Goal: Information Seeking & Learning: Learn about a topic

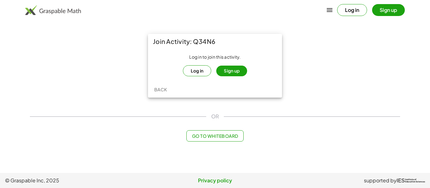
click at [237, 72] on button "Sign up" at bounding box center [231, 71] width 31 height 11
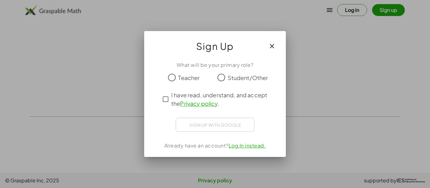
click at [272, 49] on icon "button" at bounding box center [272, 46] width 8 height 8
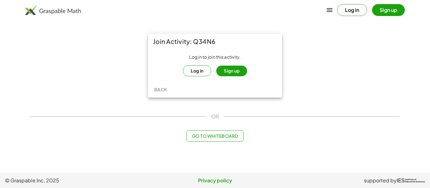
click at [200, 76] on button "Log in" at bounding box center [197, 70] width 29 height 11
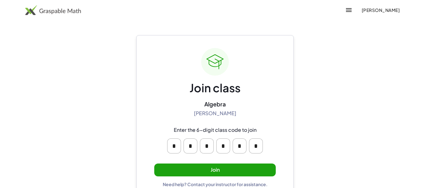
click at [207, 166] on button "Join" at bounding box center [214, 170] width 121 height 13
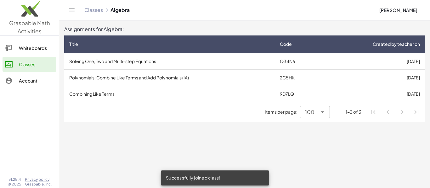
click at [145, 64] on td "Solving One, Two and Multi-step Equations" at bounding box center [169, 61] width 210 height 16
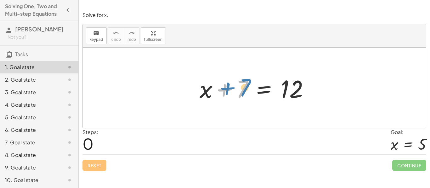
click at [243, 86] on div at bounding box center [256, 88] width 120 height 32
click at [237, 87] on div at bounding box center [256, 88] width 120 height 32
drag, startPoint x: 241, startPoint y: 89, endPoint x: 343, endPoint y: 95, distance: 101.8
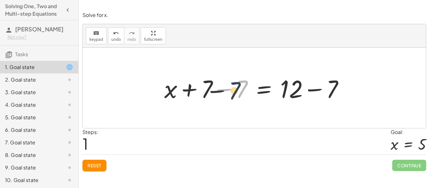
drag, startPoint x: 239, startPoint y: 91, endPoint x: 231, endPoint y: 92, distance: 8.0
click at [231, 92] on div at bounding box center [256, 88] width 191 height 32
click at [232, 95] on div at bounding box center [256, 88] width 191 height 32
drag, startPoint x: 240, startPoint y: 90, endPoint x: 217, endPoint y: 88, distance: 23.3
click at [217, 88] on div at bounding box center [256, 88] width 191 height 32
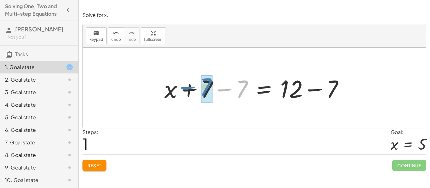
drag, startPoint x: 242, startPoint y: 90, endPoint x: 206, endPoint y: 87, distance: 35.9
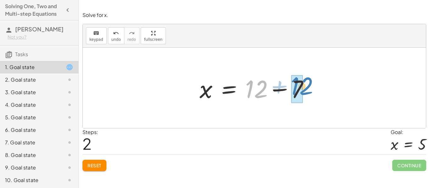
drag, startPoint x: 255, startPoint y: 90, endPoint x: 300, endPoint y: 87, distance: 45.4
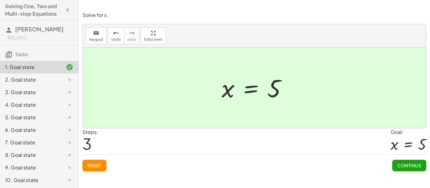
click at [259, 93] on div at bounding box center [256, 88] width 76 height 31
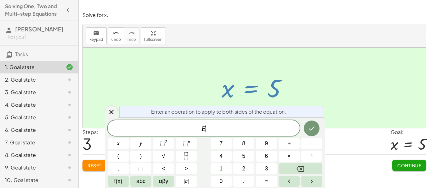
scroll to position [0, 0]
click at [282, 95] on div at bounding box center [256, 88] width 76 height 31
click at [397, 165] on span "Continue" at bounding box center [409, 166] width 24 height 6
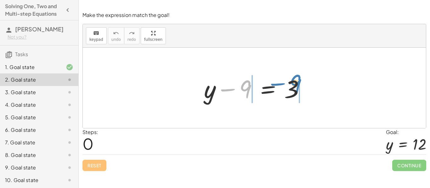
drag, startPoint x: 242, startPoint y: 88, endPoint x: 292, endPoint y: 82, distance: 50.3
click at [292, 82] on div at bounding box center [257, 88] width 112 height 32
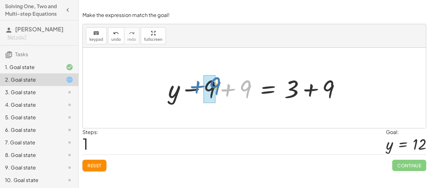
drag, startPoint x: 245, startPoint y: 92, endPoint x: 215, endPoint y: 89, distance: 30.6
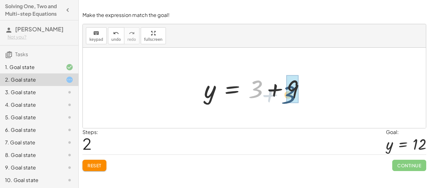
drag, startPoint x: 249, startPoint y: 88, endPoint x: 287, endPoint y: 92, distance: 37.7
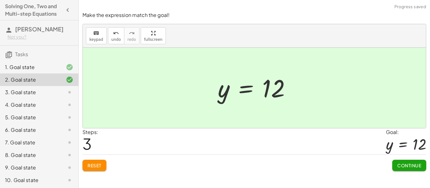
click at [397, 168] on span "Continue" at bounding box center [409, 166] width 24 height 6
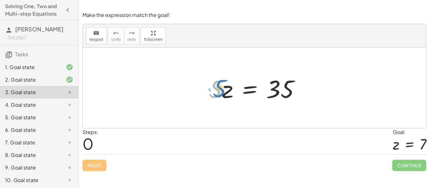
drag, startPoint x: 216, startPoint y: 89, endPoint x: 221, endPoint y: 88, distance: 4.4
click at [221, 88] on div at bounding box center [256, 88] width 103 height 32
drag, startPoint x: 216, startPoint y: 89, endPoint x: 306, endPoint y: 91, distance: 90.0
click at [306, 91] on div at bounding box center [256, 88] width 103 height 32
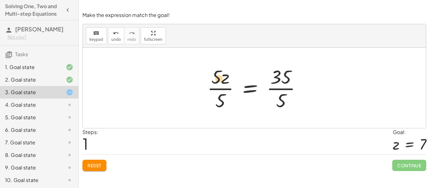
drag, startPoint x: 215, startPoint y: 80, endPoint x: 218, endPoint y: 82, distance: 3.6
click at [218, 82] on div at bounding box center [257, 88] width 106 height 48
click at [222, 91] on div at bounding box center [257, 88] width 106 height 48
click at [220, 89] on div at bounding box center [257, 88] width 106 height 48
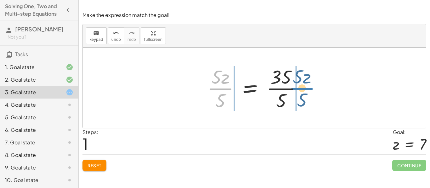
drag, startPoint x: 226, startPoint y: 88, endPoint x: 310, endPoint y: 88, distance: 84.0
click at [310, 88] on div "· 5 · z = 35 · 5 · z · 5 · z = 35 · 5 · 5 · · 5" at bounding box center [255, 88] width 114 height 52
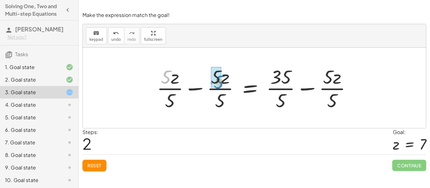
drag, startPoint x: 170, startPoint y: 81, endPoint x: 225, endPoint y: 86, distance: 54.3
click at [225, 86] on div at bounding box center [257, 88] width 206 height 48
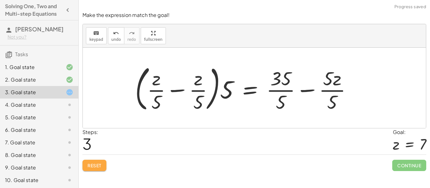
click at [99, 163] on span "Reset" at bounding box center [94, 166] width 14 height 6
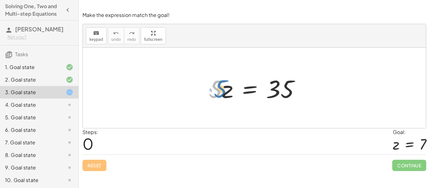
drag, startPoint x: 215, startPoint y: 87, endPoint x: 219, endPoint y: 87, distance: 3.5
click at [219, 87] on div at bounding box center [256, 88] width 103 height 32
click at [210, 87] on div at bounding box center [256, 88] width 103 height 32
drag, startPoint x: 212, startPoint y: 87, endPoint x: 278, endPoint y: 105, distance: 68.8
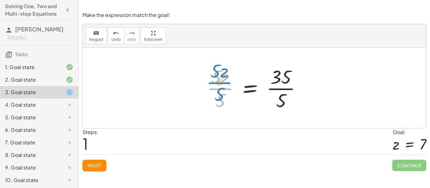
drag, startPoint x: 224, startPoint y: 89, endPoint x: 222, endPoint y: 83, distance: 6.5
click at [222, 83] on div at bounding box center [257, 88] width 106 height 48
click at [97, 166] on span "Reset" at bounding box center [94, 166] width 14 height 6
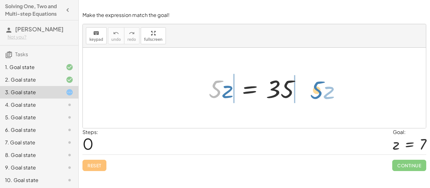
drag, startPoint x: 218, startPoint y: 90, endPoint x: 319, endPoint y: 91, distance: 101.0
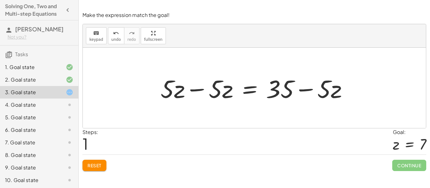
click at [98, 165] on span "Reset" at bounding box center [94, 166] width 14 height 6
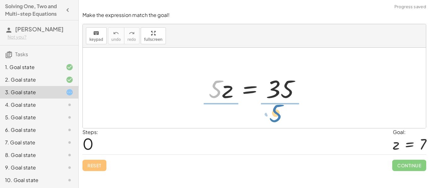
drag, startPoint x: 220, startPoint y: 89, endPoint x: 280, endPoint y: 114, distance: 64.2
click at [280, 114] on div "· 5 · 5 · z = 35" at bounding box center [254, 88] width 343 height 81
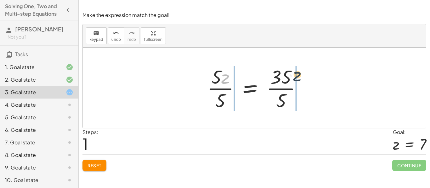
drag, startPoint x: 227, startPoint y: 82, endPoint x: 298, endPoint y: 79, distance: 70.5
click at [298, 79] on div at bounding box center [257, 88] width 106 height 48
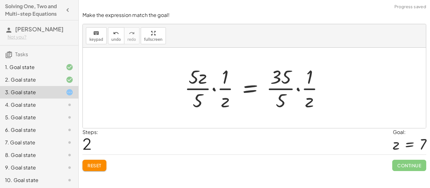
click at [87, 165] on span "Reset" at bounding box center [94, 166] width 14 height 6
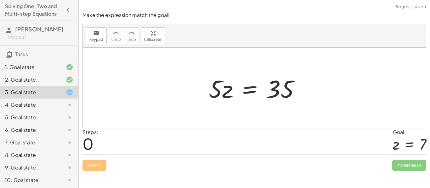
click at [38, 115] on div "5. Goal state" at bounding box center [30, 118] width 51 height 8
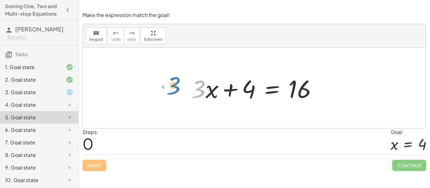
drag, startPoint x: 198, startPoint y: 93, endPoint x: 178, endPoint y: 91, distance: 20.9
click at [178, 91] on div "· 3 + · x + · 3 · x + 4 = 16" at bounding box center [254, 88] width 343 height 81
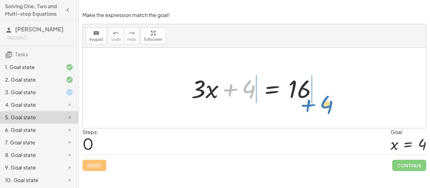
drag, startPoint x: 248, startPoint y: 92, endPoint x: 324, endPoint y: 104, distance: 77.1
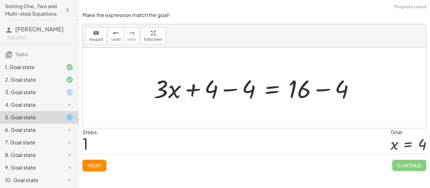
click at [100, 171] on button "Reset" at bounding box center [94, 165] width 24 height 11
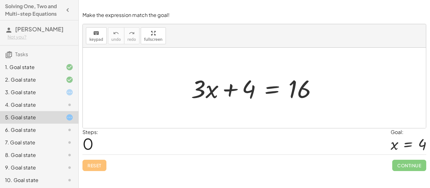
click at [49, 83] on div "2. Goal state" at bounding box center [30, 80] width 51 height 8
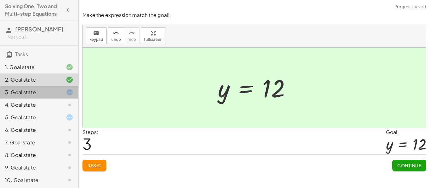
click at [44, 111] on div "3. Goal state" at bounding box center [39, 117] width 78 height 13
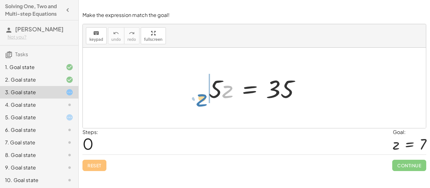
drag, startPoint x: 225, startPoint y: 92, endPoint x: 200, endPoint y: 101, distance: 26.9
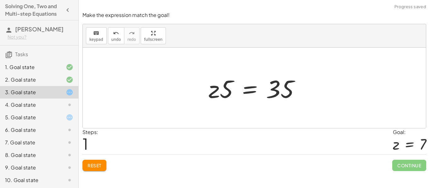
click at [90, 167] on span "Reset" at bounding box center [94, 166] width 14 height 6
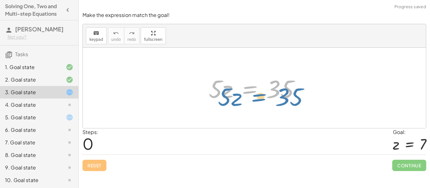
drag, startPoint x: 246, startPoint y: 92, endPoint x: 249, endPoint y: 95, distance: 4.7
click at [249, 95] on div at bounding box center [256, 88] width 103 height 32
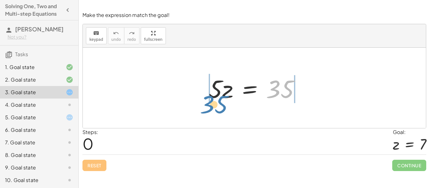
drag, startPoint x: 280, startPoint y: 88, endPoint x: 214, endPoint y: 103, distance: 67.8
click at [214, 103] on div at bounding box center [256, 88] width 103 height 32
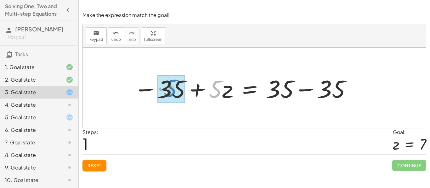
drag, startPoint x: 214, startPoint y: 91, endPoint x: 169, endPoint y: 90, distance: 45.0
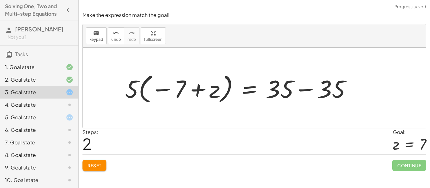
click at [89, 167] on span "Reset" at bounding box center [94, 166] width 14 height 6
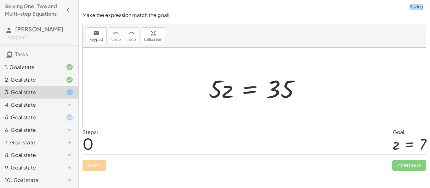
click at [89, 167] on div "Reset Continue" at bounding box center [254, 163] width 344 height 17
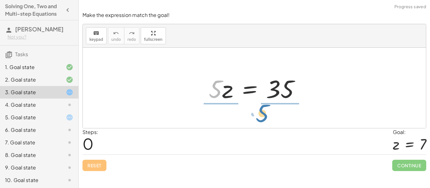
drag, startPoint x: 215, startPoint y: 93, endPoint x: 261, endPoint y: 117, distance: 52.6
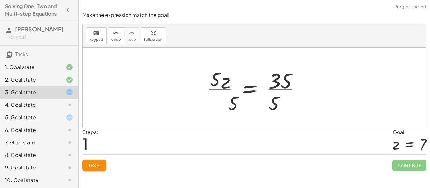
click at [261, 117] on div at bounding box center [254, 88] width 343 height 81
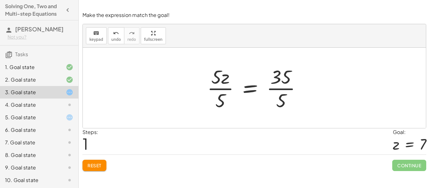
click at [98, 168] on span "Reset" at bounding box center [94, 166] width 14 height 6
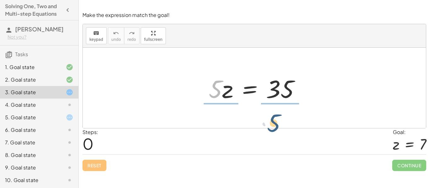
drag, startPoint x: 214, startPoint y: 92, endPoint x: 273, endPoint y: 126, distance: 68.2
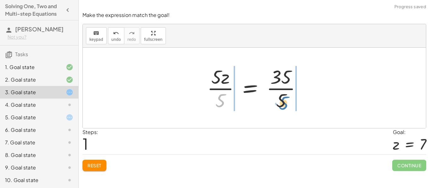
drag, startPoint x: 224, startPoint y: 100, endPoint x: 287, endPoint y: 102, distance: 62.6
click at [287, 102] on div at bounding box center [257, 88] width 106 height 48
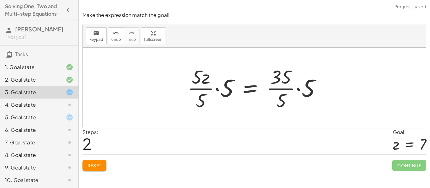
click at [98, 164] on span "Reset" at bounding box center [94, 166] width 14 height 6
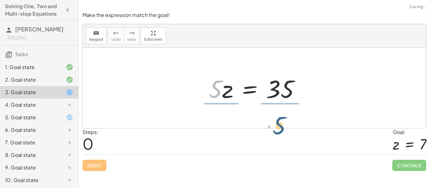
drag, startPoint x: 214, startPoint y: 91, endPoint x: 285, endPoint y: 124, distance: 78.7
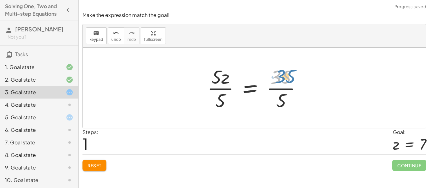
drag, startPoint x: 285, startPoint y: 81, endPoint x: 291, endPoint y: 81, distance: 5.7
click at [291, 81] on div at bounding box center [257, 88] width 106 height 48
click at [284, 85] on div at bounding box center [257, 88] width 106 height 48
click at [284, 85] on div at bounding box center [248, 88] width 88 height 48
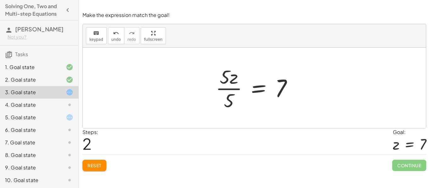
click at [227, 93] on div at bounding box center [256, 88] width 88 height 48
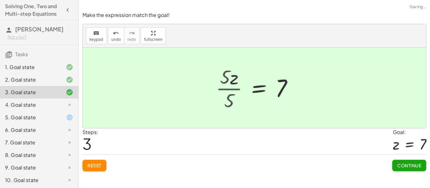
click at [227, 93] on div "· 5 · z = 35 · 5 · z · 5 = · 35 · 5 · z = · 5 · 5 7 · 5 · z · 5 = 7" at bounding box center [262, 88] width 81 height 34
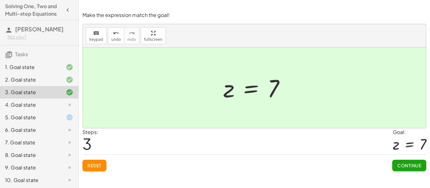
click at [419, 164] on span "Continue" at bounding box center [409, 166] width 24 height 6
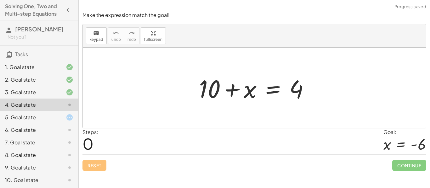
click at [208, 91] on div at bounding box center [256, 88] width 121 height 32
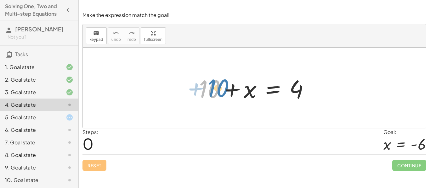
drag, startPoint x: 208, startPoint y: 91, endPoint x: 215, endPoint y: 91, distance: 7.2
click at [215, 91] on div at bounding box center [256, 88] width 121 height 32
click at [249, 91] on div at bounding box center [256, 88] width 121 height 32
click at [214, 83] on div at bounding box center [256, 88] width 121 height 32
click at [232, 86] on div at bounding box center [256, 88] width 121 height 32
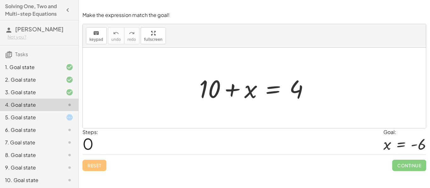
click at [232, 86] on div at bounding box center [256, 88] width 121 height 32
drag, startPoint x: 220, startPoint y: 87, endPoint x: 214, endPoint y: 87, distance: 5.7
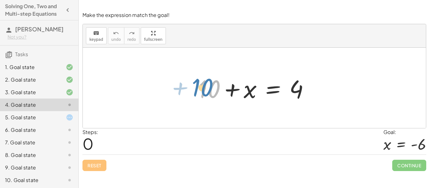
click at [214, 87] on div at bounding box center [256, 88] width 121 height 32
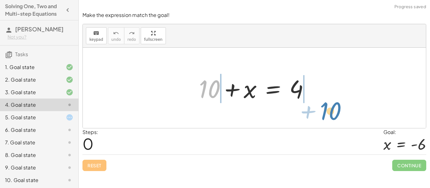
drag, startPoint x: 214, startPoint y: 87, endPoint x: 332, endPoint y: 105, distance: 120.0
click at [332, 105] on div "+ 10 + 10 + x = 4" at bounding box center [254, 88] width 343 height 81
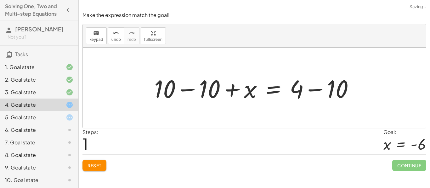
click at [97, 170] on button "Reset" at bounding box center [94, 165] width 24 height 11
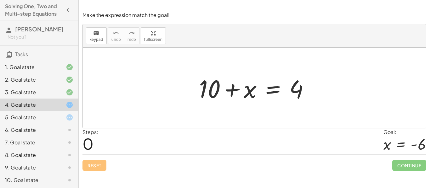
click at [234, 88] on div at bounding box center [256, 88] width 121 height 32
drag, startPoint x: 220, startPoint y: 89, endPoint x: 324, endPoint y: 90, distance: 104.4
click at [324, 90] on div "+ 10 + 10 + x = 4" at bounding box center [254, 88] width 343 height 81
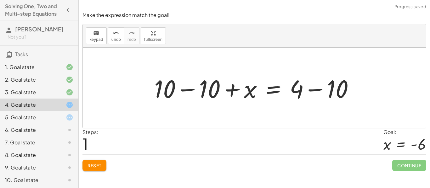
click at [317, 89] on div at bounding box center [256, 88] width 211 height 32
click at [317, 89] on div at bounding box center [240, 88] width 178 height 32
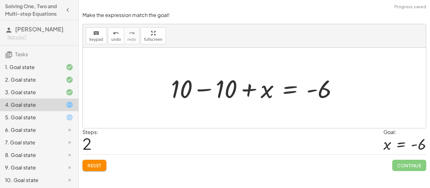
click at [202, 89] on div at bounding box center [257, 88] width 178 height 32
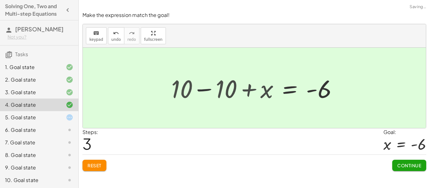
click at [202, 89] on div at bounding box center [254, 88] width 343 height 81
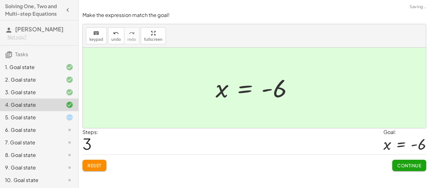
click at [398, 161] on button "Continue" at bounding box center [409, 165] width 34 height 11
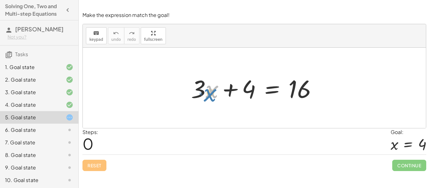
drag, startPoint x: 216, startPoint y: 88, endPoint x: 218, endPoint y: 92, distance: 4.8
click at [218, 92] on div at bounding box center [256, 88] width 137 height 32
drag, startPoint x: 201, startPoint y: 88, endPoint x: 186, endPoint y: 83, distance: 15.5
click at [186, 83] on div "· 3 + · x + · 3 · x + 4 = 16" at bounding box center [254, 88] width 145 height 36
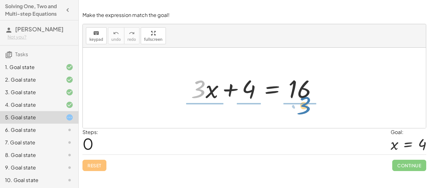
drag, startPoint x: 195, startPoint y: 86, endPoint x: 300, endPoint y: 103, distance: 106.6
click at [300, 103] on div at bounding box center [256, 88] width 137 height 32
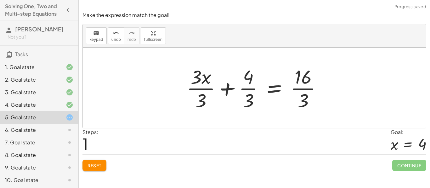
click at [295, 97] on div at bounding box center [256, 88] width 146 height 48
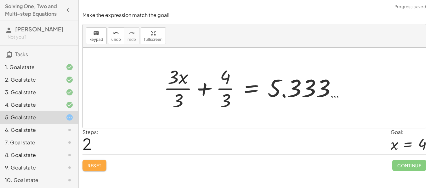
click at [94, 161] on button "Reset" at bounding box center [94, 165] width 24 height 11
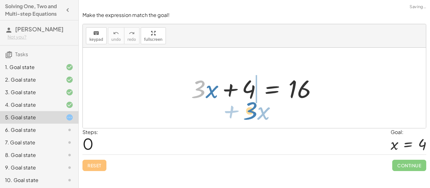
drag, startPoint x: 194, startPoint y: 92, endPoint x: 251, endPoint y: 114, distance: 61.2
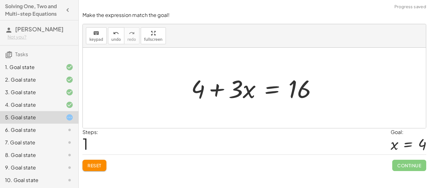
click at [239, 99] on div at bounding box center [256, 88] width 137 height 32
click at [103, 164] on button "Reset" at bounding box center [94, 165] width 24 height 11
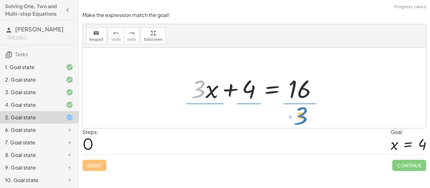
drag, startPoint x: 203, startPoint y: 93, endPoint x: 305, endPoint y: 120, distance: 105.6
click at [305, 120] on div "· 3 + · x + · 3 · x + 4 = 16" at bounding box center [254, 88] width 343 height 81
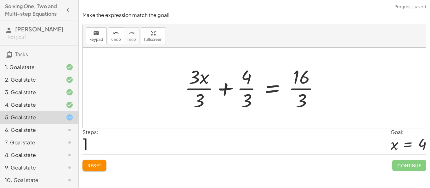
click at [247, 77] on div at bounding box center [255, 88] width 146 height 48
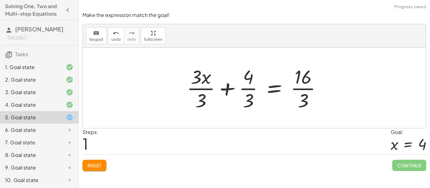
click at [247, 77] on div at bounding box center [256, 88] width 146 height 48
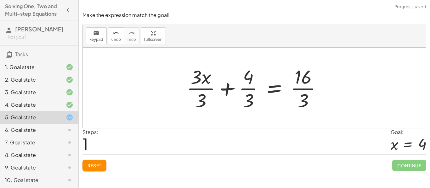
click at [293, 90] on div at bounding box center [256, 88] width 146 height 48
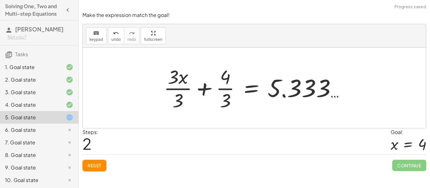
click at [185, 87] on div at bounding box center [256, 88] width 192 height 48
click at [185, 87] on div at bounding box center [264, 88] width 176 height 48
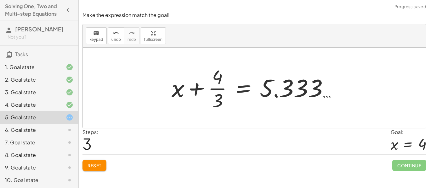
click at [92, 169] on button "Reset" at bounding box center [94, 165] width 24 height 11
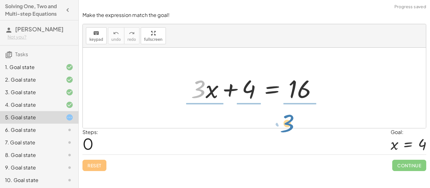
drag, startPoint x: 199, startPoint y: 91, endPoint x: 289, endPoint y: 126, distance: 96.8
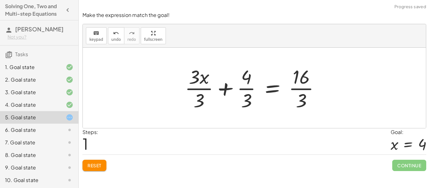
click at [203, 81] on div at bounding box center [255, 88] width 146 height 48
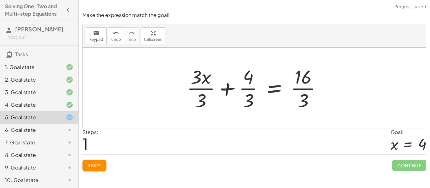
click at [203, 81] on div at bounding box center [256, 88] width 146 height 48
click at [252, 93] on div at bounding box center [256, 88] width 146 height 48
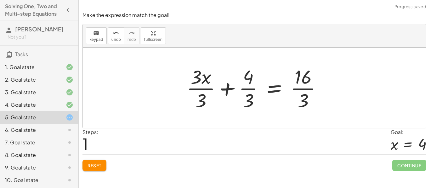
click at [252, 93] on div at bounding box center [256, 88] width 146 height 48
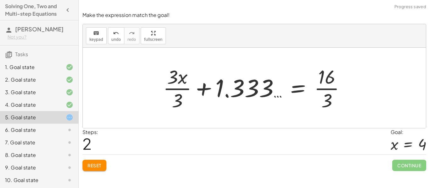
click at [309, 84] on div at bounding box center [256, 88] width 193 height 48
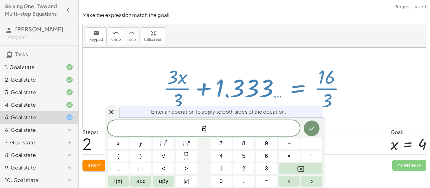
click at [309, 84] on div at bounding box center [256, 88] width 193 height 48
click at [319, 87] on div at bounding box center [256, 88] width 193 height 48
click at [353, 95] on div at bounding box center [256, 88] width 193 height 48
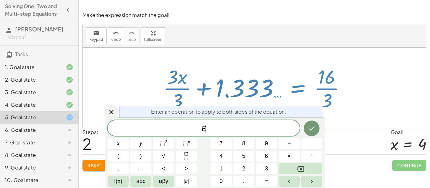
click at [353, 94] on div at bounding box center [256, 88] width 193 height 48
click at [350, 111] on div at bounding box center [256, 88] width 193 height 48
click at [255, 55] on div at bounding box center [254, 88] width 343 height 81
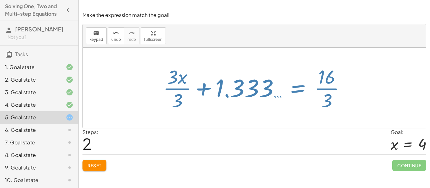
click at [255, 55] on div at bounding box center [254, 88] width 343 height 81
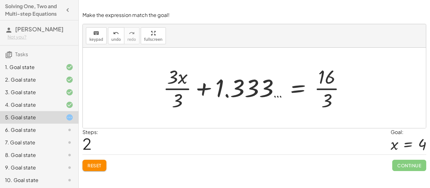
click at [313, 91] on div at bounding box center [256, 88] width 193 height 48
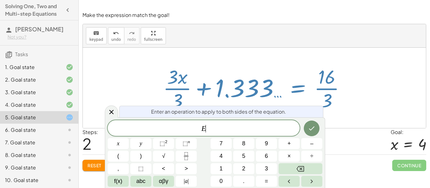
scroll to position [1, 0]
click at [313, 91] on div at bounding box center [256, 88] width 193 height 48
click at [323, 92] on div at bounding box center [256, 88] width 193 height 48
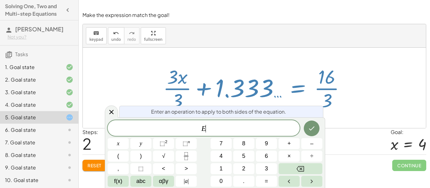
click at [323, 92] on div at bounding box center [256, 88] width 193 height 48
click at [117, 112] on div at bounding box center [111, 112] width 13 height 12
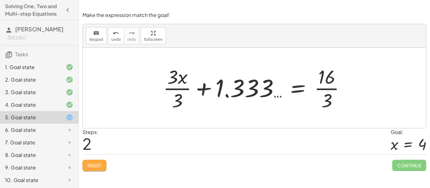
click at [96, 166] on span "Reset" at bounding box center [94, 166] width 14 height 6
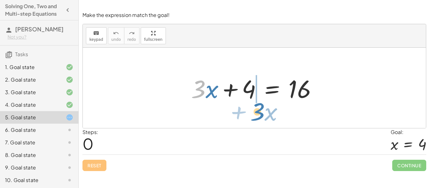
drag, startPoint x: 198, startPoint y: 90, endPoint x: 254, endPoint y: 111, distance: 59.1
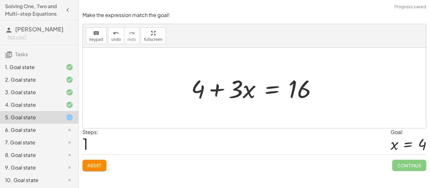
click at [232, 97] on div at bounding box center [256, 88] width 137 height 32
click at [201, 87] on div at bounding box center [256, 88] width 137 height 32
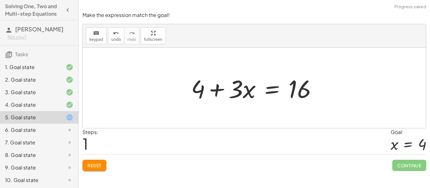
click at [201, 87] on div at bounding box center [256, 88] width 137 height 32
drag, startPoint x: 244, startPoint y: 94, endPoint x: 190, endPoint y: 107, distance: 56.0
click at [190, 107] on div "+ · 3 · x + 4 = 16 · x + · 3 · x + 4 = 16" at bounding box center [254, 88] width 343 height 81
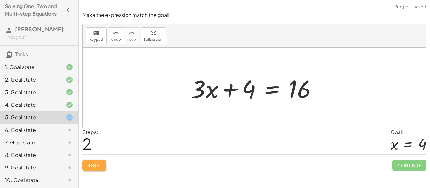
click at [93, 164] on span "Reset" at bounding box center [94, 166] width 14 height 6
click at [207, 90] on div at bounding box center [256, 88] width 137 height 32
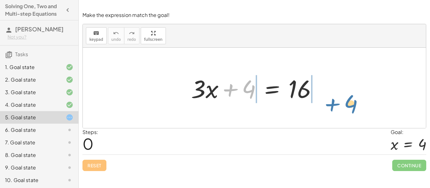
drag, startPoint x: 243, startPoint y: 92, endPoint x: 345, endPoint y: 105, distance: 102.5
click at [345, 105] on div "+ 4 + · 3 · x + 4 = 16" at bounding box center [254, 88] width 343 height 81
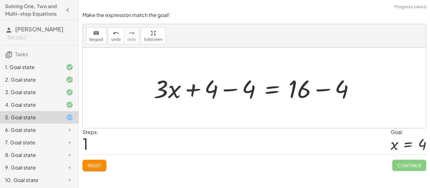
click at [327, 83] on div at bounding box center [256, 88] width 212 height 32
click at [327, 83] on div at bounding box center [254, 88] width 343 height 81
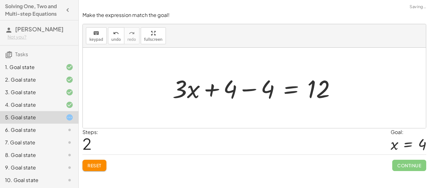
click at [248, 85] on div at bounding box center [256, 88] width 175 height 32
click at [248, 85] on div at bounding box center [294, 88] width 100 height 32
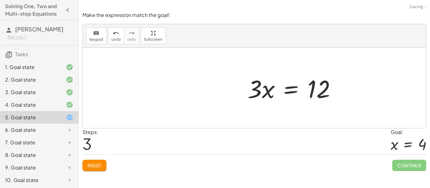
click at [248, 85] on div at bounding box center [294, 88] width 100 height 32
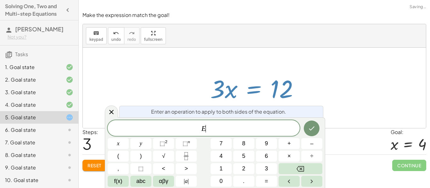
scroll to position [1, 0]
click at [248, 85] on div at bounding box center [257, 88] width 100 height 32
click at [210, 94] on div at bounding box center [257, 88] width 100 height 32
click at [212, 92] on div at bounding box center [257, 88] width 100 height 32
click at [114, 112] on icon at bounding box center [112, 113] width 8 height 8
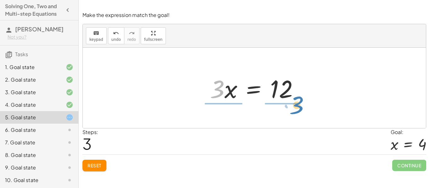
drag, startPoint x: 216, startPoint y: 87, endPoint x: 296, endPoint y: 102, distance: 81.4
click at [296, 102] on div at bounding box center [257, 88] width 100 height 32
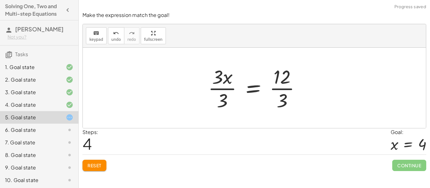
click at [289, 96] on div at bounding box center [257, 88] width 104 height 48
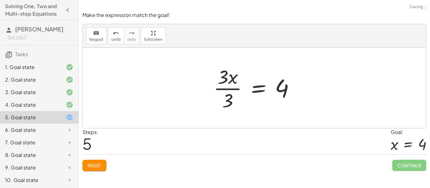
click at [226, 93] on div at bounding box center [256, 88] width 92 height 48
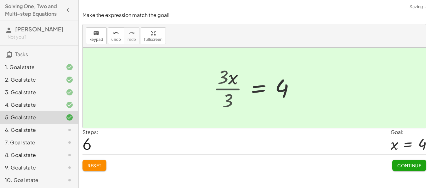
click at [226, 93] on div at bounding box center [264, 88] width 77 height 31
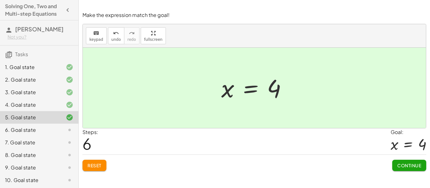
click at [418, 167] on span "Continue" at bounding box center [409, 166] width 24 height 6
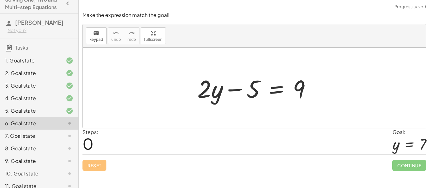
scroll to position [6, 0]
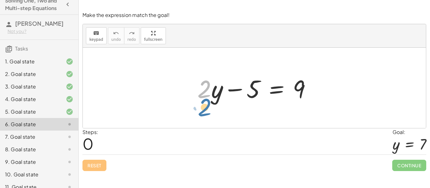
drag, startPoint x: 207, startPoint y: 90, endPoint x: 206, endPoint y: 105, distance: 15.8
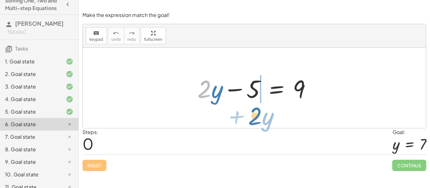
drag, startPoint x: 199, startPoint y: 90, endPoint x: 249, endPoint y: 115, distance: 55.9
click at [249, 115] on div "· 2 + · y + · 2 · y − 5 = 9" at bounding box center [254, 88] width 343 height 81
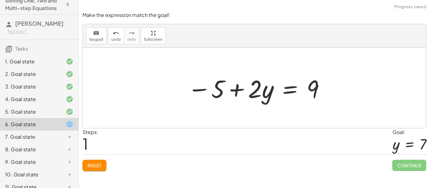
click at [215, 94] on div at bounding box center [256, 88] width 144 height 32
click at [97, 165] on span "Reset" at bounding box center [94, 166] width 14 height 6
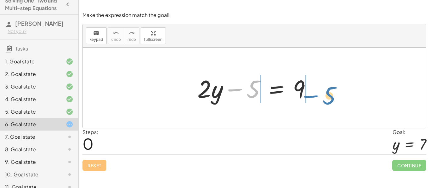
drag, startPoint x: 248, startPoint y: 93, endPoint x: 322, endPoint y: 100, distance: 75.1
click at [322, 100] on div "− 5 + · 2 · y − 5 = 9" at bounding box center [254, 88] width 343 height 81
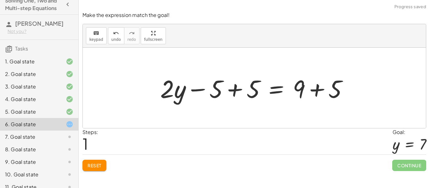
click at [310, 93] on div at bounding box center [256, 88] width 199 height 32
click at [310, 93] on div at bounding box center [243, 88] width 172 height 32
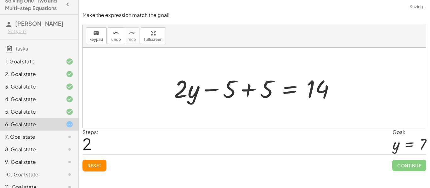
click at [261, 90] on div at bounding box center [256, 88] width 172 height 32
click at [261, 90] on div at bounding box center [293, 88] width 98 height 32
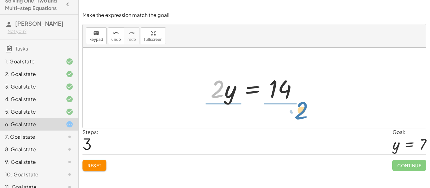
drag, startPoint x: 215, startPoint y: 91, endPoint x: 298, endPoint y: 112, distance: 86.3
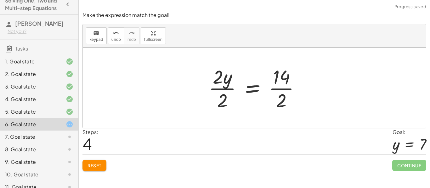
click at [289, 96] on div at bounding box center [256, 88] width 103 height 48
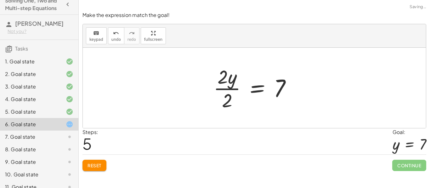
click at [222, 90] on div at bounding box center [254, 88] width 89 height 48
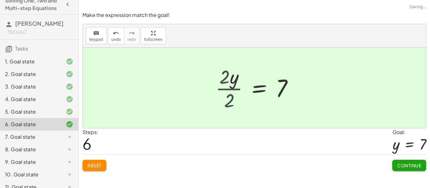
click at [222, 90] on div "+ · 2 · y − 5 = 9 + · 2 · y − 5 + 5 = + 9 + 5 + · 2 · y − 5 + 5 = 14 + · 2 · y …" at bounding box center [261, 88] width 81 height 34
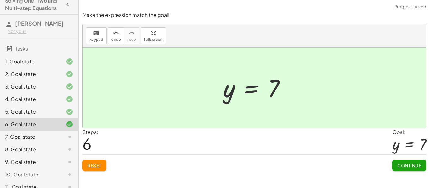
click at [406, 168] on span "Continue" at bounding box center [409, 166] width 24 height 6
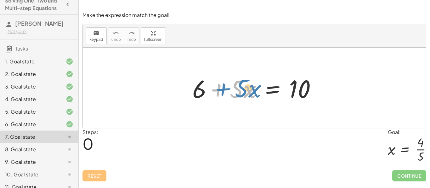
drag, startPoint x: 207, startPoint y: 89, endPoint x: 210, endPoint y: 89, distance: 3.5
click at [210, 89] on div at bounding box center [256, 88] width 135 height 32
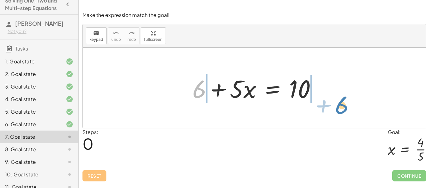
drag, startPoint x: 199, startPoint y: 90, endPoint x: 341, endPoint y: 105, distance: 142.1
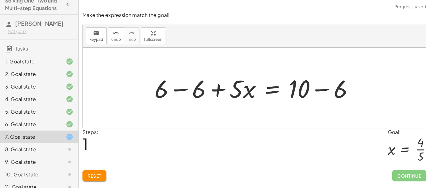
click at [312, 95] on div at bounding box center [256, 88] width 210 height 32
click at [312, 95] on div at bounding box center [233, 88] width 165 height 32
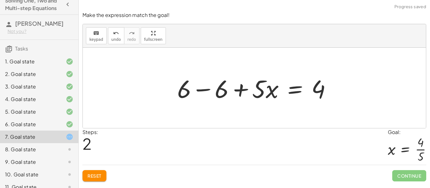
click at [248, 89] on div at bounding box center [256, 88] width 165 height 32
click at [194, 95] on div at bounding box center [256, 88] width 165 height 32
click at [194, 95] on div at bounding box center [254, 88] width 343 height 81
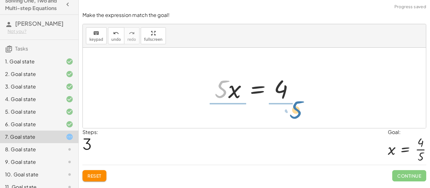
drag, startPoint x: 227, startPoint y: 93, endPoint x: 302, endPoint y: 114, distance: 78.0
click at [302, 114] on div "+ 6 + · 5 · x = 10 + 6 − 6 + · 5 · x = + 10 − 6 + 6 − 6 + · 5 · x = 4 + 0 + · 5…" at bounding box center [254, 88] width 343 height 81
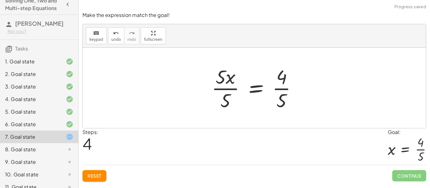
click at [223, 85] on div at bounding box center [256, 88] width 97 height 48
click at [223, 85] on div "+ 6 + · 5 · x = 10 + 6 − 6 + · 5 · x = + 10 − 6 + 6 − 6 + · 5 · x = 4 + 0 + · 5…" at bounding box center [254, 88] width 104 height 52
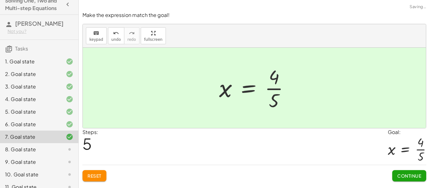
click at [421, 177] on button "Continue" at bounding box center [409, 175] width 34 height 11
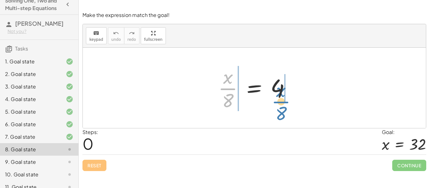
drag, startPoint x: 229, startPoint y: 93, endPoint x: 284, endPoint y: 107, distance: 56.8
click at [284, 107] on div at bounding box center [256, 88] width 83 height 48
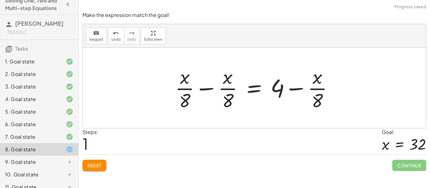
click at [291, 90] on div at bounding box center [257, 88] width 170 height 48
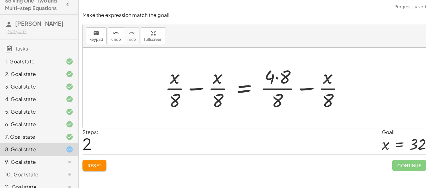
click at [94, 168] on span "Reset" at bounding box center [94, 166] width 14 height 6
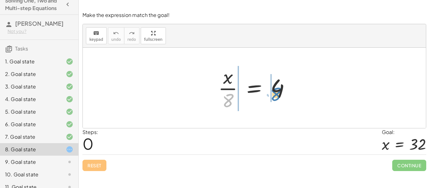
drag, startPoint x: 227, startPoint y: 99, endPoint x: 275, endPoint y: 93, distance: 48.2
click at [275, 93] on div at bounding box center [256, 88] width 83 height 48
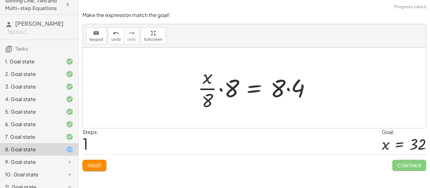
click at [281, 89] on div at bounding box center [257, 88] width 126 height 48
click at [0, 0] on div "Make the expression match the goal! keyboard keypad undo undo redo redo fullscr…" at bounding box center [0, 0] width 0 height 0
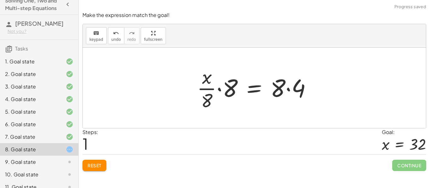
click at [95, 168] on span "Reset" at bounding box center [94, 166] width 14 height 6
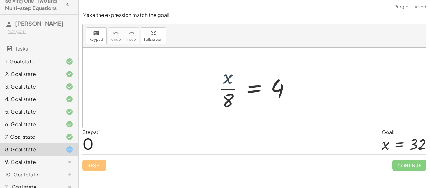
drag, startPoint x: 230, startPoint y: 80, endPoint x: 233, endPoint y: 89, distance: 10.3
click at [233, 89] on div at bounding box center [256, 88] width 83 height 48
click at [230, 101] on div at bounding box center [256, 88] width 83 height 48
drag, startPoint x: 227, startPoint y: 97, endPoint x: 297, endPoint y: 93, distance: 69.9
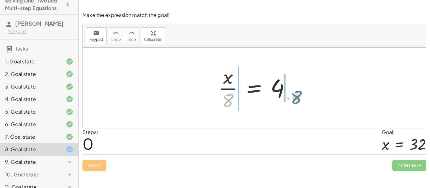
click at [297, 93] on div at bounding box center [256, 88] width 83 height 48
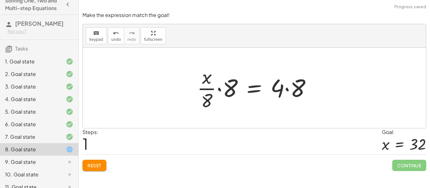
click at [297, 93] on div at bounding box center [257, 88] width 126 height 48
click at [297, 93] on div at bounding box center [253, 88] width 119 height 48
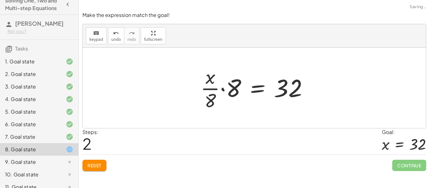
click at [237, 90] on div at bounding box center [256, 88] width 119 height 48
click at [237, 90] on div at bounding box center [262, 88] width 107 height 48
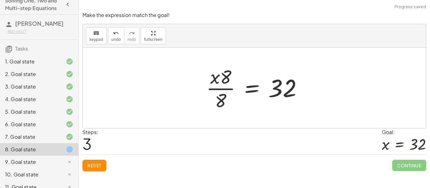
click at [227, 88] on div at bounding box center [256, 88] width 107 height 48
drag, startPoint x: 215, startPoint y: 71, endPoint x: 237, endPoint y: 84, distance: 25.2
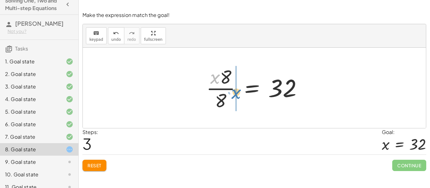
click at [237, 84] on div at bounding box center [256, 88] width 107 height 48
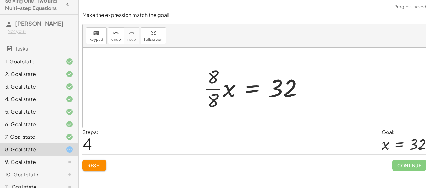
click at [213, 88] on div at bounding box center [255, 88] width 111 height 48
click at [213, 88] on div at bounding box center [254, 88] width 343 height 81
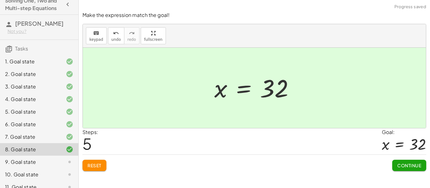
click at [408, 168] on span "Continue" at bounding box center [409, 166] width 24 height 6
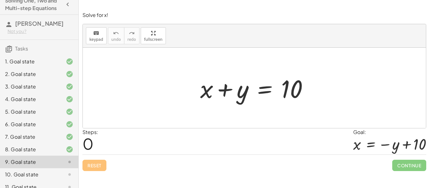
click at [226, 90] on div at bounding box center [257, 88] width 120 height 32
drag, startPoint x: 200, startPoint y: 87, endPoint x: 296, endPoint y: 89, distance: 96.0
click at [296, 89] on div at bounding box center [257, 88] width 120 height 32
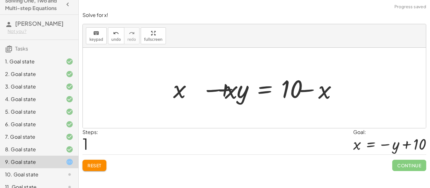
click at [296, 89] on div at bounding box center [256, 88] width 192 height 32
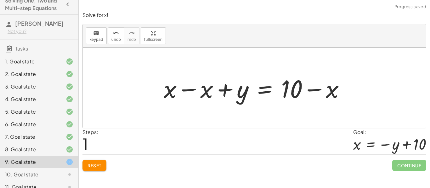
click at [296, 89] on div at bounding box center [256, 88] width 192 height 32
click at [248, 86] on div at bounding box center [256, 88] width 192 height 32
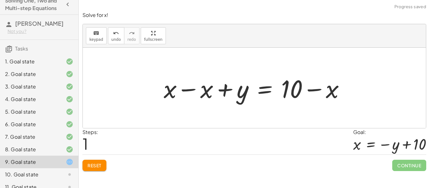
click at [98, 163] on span "Reset" at bounding box center [94, 166] width 14 height 6
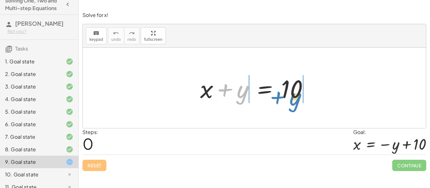
drag, startPoint x: 224, startPoint y: 88, endPoint x: 277, endPoint y: 96, distance: 53.1
click at [277, 96] on div at bounding box center [257, 88] width 120 height 32
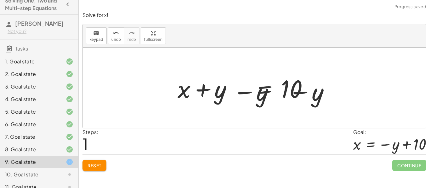
click at [277, 96] on div at bounding box center [256, 88] width 190 height 32
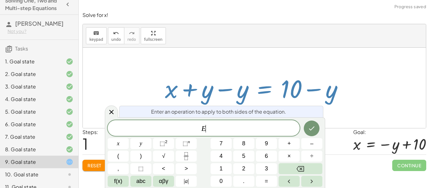
scroll to position [2, 0]
click at [277, 96] on div at bounding box center [256, 88] width 190 height 32
click at [305, 90] on div at bounding box center [256, 88] width 190 height 32
click at [352, 87] on div "+ x + y = 10 + x = 10 + y − y + − y" at bounding box center [254, 88] width 198 height 36
click at [108, 112] on icon at bounding box center [112, 113] width 8 height 8
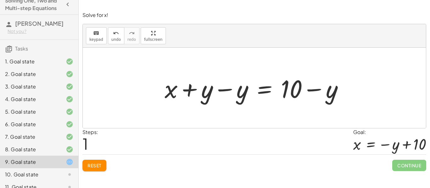
click at [302, 85] on div at bounding box center [256, 88] width 190 height 32
click at [220, 90] on div at bounding box center [256, 88] width 190 height 32
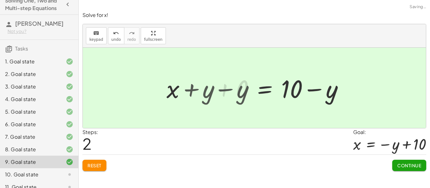
click at [220, 90] on div at bounding box center [254, 88] width 343 height 81
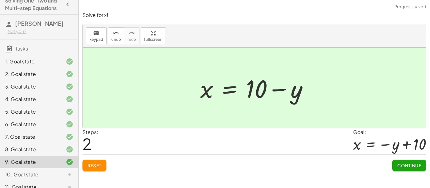
click at [409, 169] on button "Continue" at bounding box center [409, 165] width 34 height 11
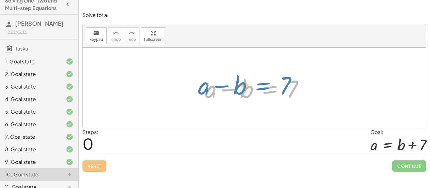
drag, startPoint x: 266, startPoint y: 93, endPoint x: 272, endPoint y: 89, distance: 6.4
click at [272, 89] on div at bounding box center [257, 88] width 110 height 32
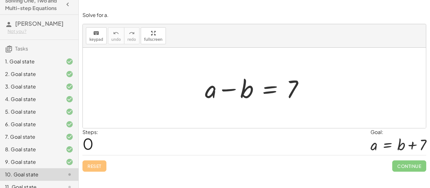
click at [230, 93] on div at bounding box center [257, 88] width 110 height 32
drag, startPoint x: 239, startPoint y: 90, endPoint x: 324, endPoint y: 95, distance: 84.8
click at [324, 95] on div "− b + a − b = 7" at bounding box center [254, 88] width 343 height 81
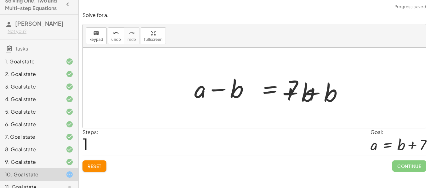
click at [324, 95] on div at bounding box center [256, 88] width 183 height 32
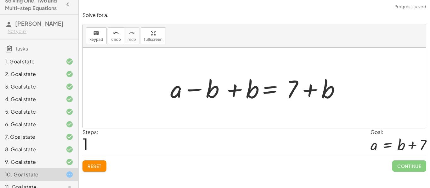
click at [324, 95] on div at bounding box center [256, 88] width 183 height 32
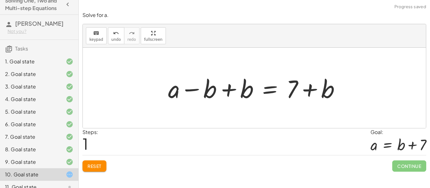
click at [306, 92] on div at bounding box center [256, 88] width 183 height 32
click at [232, 92] on div at bounding box center [256, 88] width 183 height 32
click at [232, 92] on div "+ a − b = 7 + a = 7 − b + b + + b" at bounding box center [254, 88] width 191 height 36
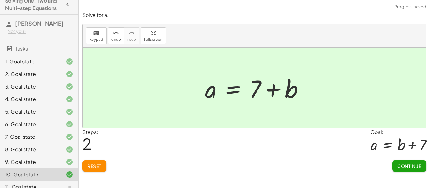
click at [0, 0] on div "Solve for a. keyboard keypad undo undo redo redo fullscreen + a − b = 7 + a − b…" at bounding box center [0, 0] width 0 height 0
click at [405, 165] on span "Continue" at bounding box center [409, 167] width 24 height 6
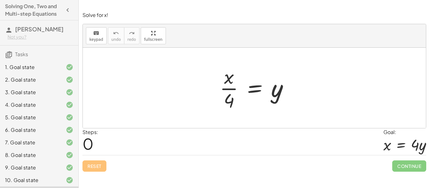
scroll to position [0, 0]
drag, startPoint x: 235, startPoint y: 103, endPoint x: 281, endPoint y: 97, distance: 46.6
click at [281, 97] on div at bounding box center [256, 88] width 80 height 48
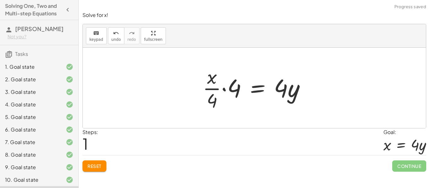
click at [217, 91] on div at bounding box center [256, 88] width 114 height 48
click at [234, 92] on div at bounding box center [256, 88] width 114 height 48
click at [234, 92] on div at bounding box center [262, 88] width 104 height 48
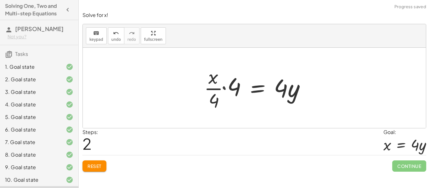
click at [234, 92] on div at bounding box center [262, 88] width 104 height 48
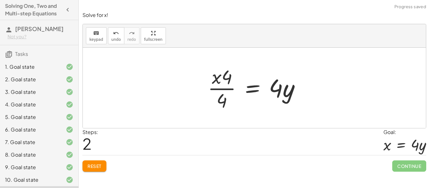
click at [223, 86] on div at bounding box center [256, 88] width 104 height 48
drag, startPoint x: 217, startPoint y: 81, endPoint x: 192, endPoint y: 95, distance: 28.7
click at [192, 95] on div "· x · 4 = y · · x · 4 · 4 = · 4 · y · x · x = y · 4 · 4 · 4 ·" at bounding box center [254, 88] width 343 height 81
click at [222, 89] on div at bounding box center [254, 88] width 107 height 48
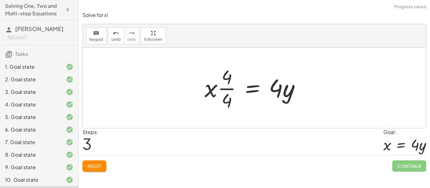
click at [222, 89] on div at bounding box center [254, 88] width 107 height 48
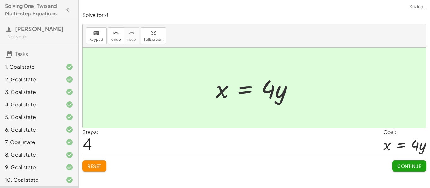
click at [0, 0] on div "Solve for x! keyboard keypad undo undo redo redo fullscreen · x · 4 = y · · x ·…" at bounding box center [0, 0] width 0 height 0
click at [410, 167] on span "Continue" at bounding box center [409, 167] width 24 height 6
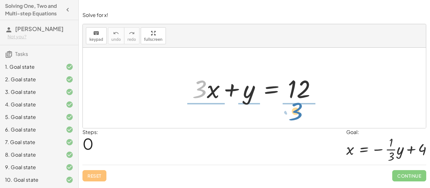
drag, startPoint x: 195, startPoint y: 92, endPoint x: 292, endPoint y: 113, distance: 99.5
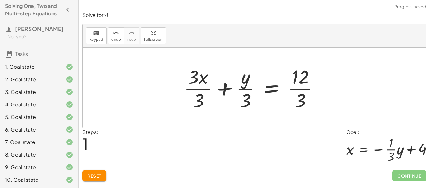
click at [294, 80] on div at bounding box center [254, 88] width 146 height 48
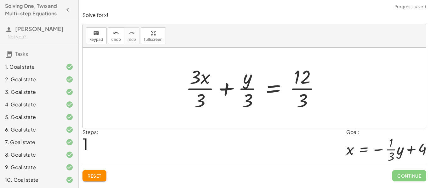
click at [294, 80] on div at bounding box center [255, 88] width 146 height 48
click at [294, 80] on div at bounding box center [256, 88] width 146 height 48
click at [299, 84] on div at bounding box center [256, 88] width 146 height 48
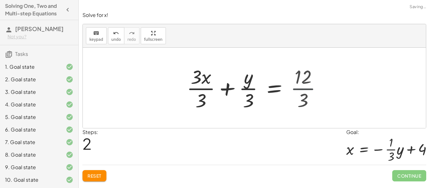
click at [299, 84] on div at bounding box center [250, 88] width 135 height 48
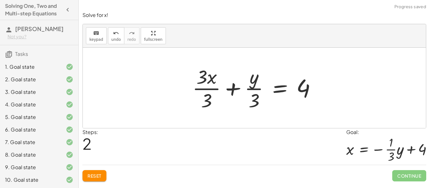
click at [252, 88] on div at bounding box center [256, 88] width 135 height 48
click at [214, 89] on div at bounding box center [256, 88] width 135 height 48
click at [214, 89] on div at bounding box center [264, 88] width 119 height 48
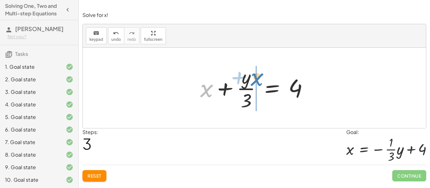
drag, startPoint x: 204, startPoint y: 92, endPoint x: 255, endPoint y: 81, distance: 51.5
click at [255, 81] on div at bounding box center [256, 88] width 119 height 48
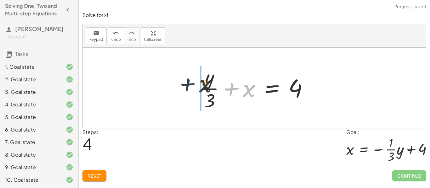
drag, startPoint x: 233, startPoint y: 90, endPoint x: 181, endPoint y: 85, distance: 52.1
click at [181, 85] on div "+ · 3 · x + y = 12 + · 3 · x · 3 + · y · 3 = · 12 · 3 + · 3 · x · 3 + · y · 3 =…" at bounding box center [254, 88] width 343 height 81
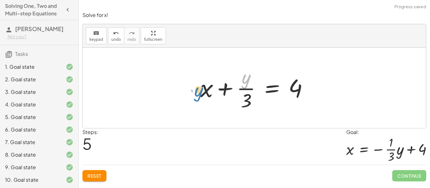
drag, startPoint x: 245, startPoint y: 76, endPoint x: 196, endPoint y: 87, distance: 50.3
drag, startPoint x: 243, startPoint y: 81, endPoint x: 196, endPoint y: 94, distance: 48.1
click at [196, 94] on div "+ · 3 · x + y = 12 + · 3 · x · 3 + · y · 3 = · 12 · 3 + · 3 · x · 3 + · y · 3 =…" at bounding box center [254, 88] width 127 height 52
drag, startPoint x: 205, startPoint y: 92, endPoint x: 250, endPoint y: 83, distance: 45.6
click at [250, 83] on div at bounding box center [256, 88] width 119 height 48
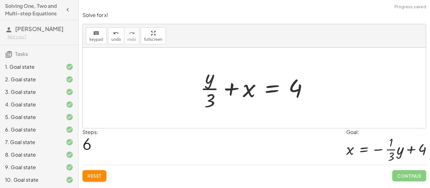
click at [242, 100] on div at bounding box center [256, 88] width 119 height 48
click at [249, 85] on div at bounding box center [256, 88] width 119 height 48
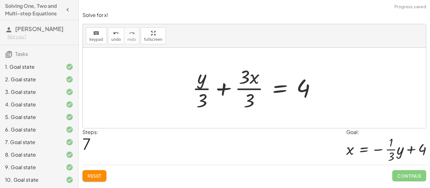
click at [200, 92] on div at bounding box center [256, 88] width 135 height 48
click at [243, 94] on div at bounding box center [256, 88] width 135 height 48
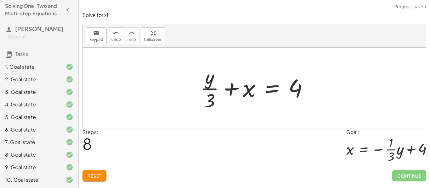
click at [92, 174] on span "Reset" at bounding box center [94, 176] width 14 height 6
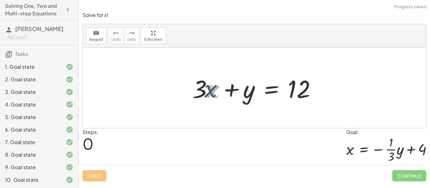
drag, startPoint x: 218, startPoint y: 96, endPoint x: 214, endPoint y: 95, distance: 3.9
click at [214, 95] on div at bounding box center [256, 88] width 135 height 32
drag, startPoint x: 212, startPoint y: 94, endPoint x: 188, endPoint y: 89, distance: 24.9
click at [188, 89] on div "· x + · 3 · x + y = 12" at bounding box center [254, 88] width 143 height 36
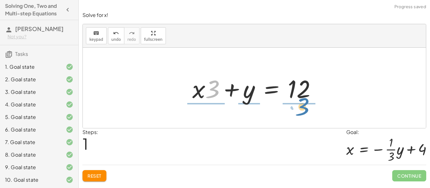
drag, startPoint x: 214, startPoint y: 93, endPoint x: 303, endPoint y: 110, distance: 90.6
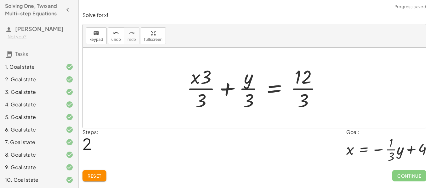
click at [194, 92] on div at bounding box center [256, 88] width 146 height 48
click at [249, 89] on div at bounding box center [256, 88] width 146 height 48
click at [289, 96] on div at bounding box center [256, 88] width 146 height 48
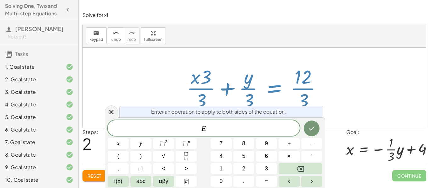
click at [295, 90] on div at bounding box center [256, 88] width 146 height 48
click at [348, 98] on div at bounding box center [254, 88] width 343 height 81
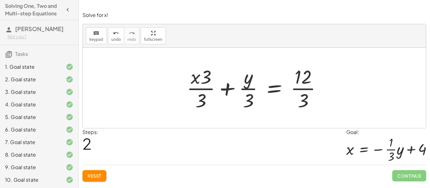
click at [317, 87] on div at bounding box center [256, 88] width 146 height 48
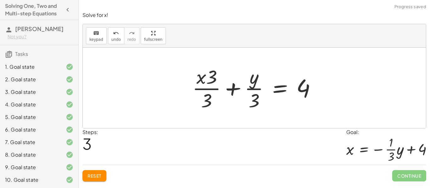
click at [254, 81] on div at bounding box center [256, 88] width 135 height 48
drag, startPoint x: 254, startPoint y: 103, endPoint x: 252, endPoint y: 80, distance: 23.1
click at [252, 80] on div at bounding box center [256, 88] width 135 height 48
click at [212, 87] on div at bounding box center [256, 88] width 135 height 48
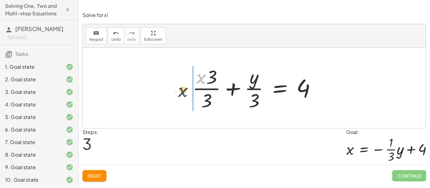
drag, startPoint x: 201, startPoint y: 78, endPoint x: 179, endPoint y: 95, distance: 28.1
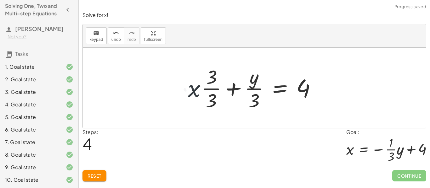
click at [210, 85] on div at bounding box center [255, 88] width 138 height 48
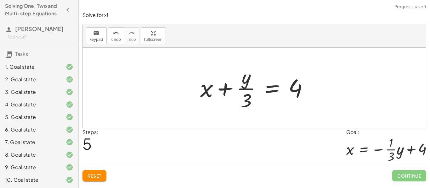
click at [250, 81] on div at bounding box center [256, 88] width 119 height 48
click at [96, 175] on span "Reset" at bounding box center [94, 176] width 14 height 6
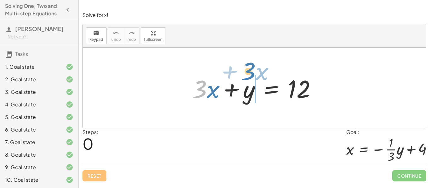
drag, startPoint x: 201, startPoint y: 88, endPoint x: 249, endPoint y: 70, distance: 52.0
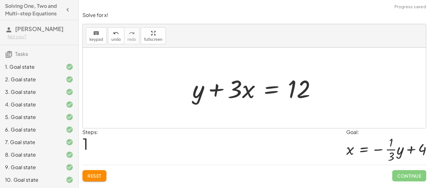
click at [258, 87] on div at bounding box center [256, 88] width 135 height 32
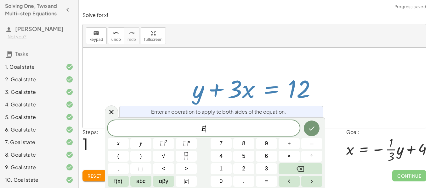
scroll to position [2, 0]
click at [236, 92] on div at bounding box center [256, 88] width 135 height 32
click at [277, 82] on div at bounding box center [256, 88] width 135 height 32
click at [285, 69] on div at bounding box center [254, 88] width 343 height 81
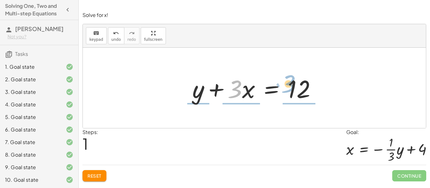
drag, startPoint x: 237, startPoint y: 86, endPoint x: 290, endPoint y: 81, distance: 53.7
click at [290, 81] on div at bounding box center [256, 88] width 135 height 32
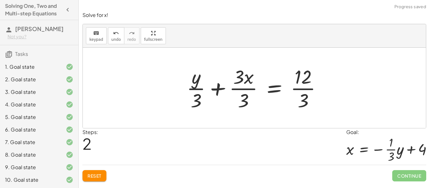
click at [295, 90] on div at bounding box center [256, 88] width 146 height 48
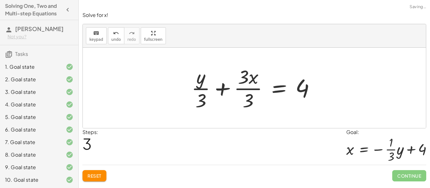
click at [243, 92] on div at bounding box center [255, 88] width 135 height 48
click at [243, 92] on div at bounding box center [264, 88] width 119 height 48
click at [243, 92] on div at bounding box center [256, 88] width 135 height 48
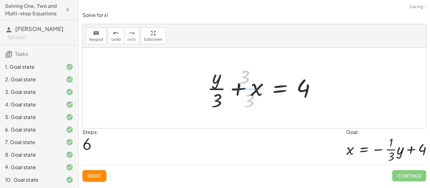
click at [243, 92] on div at bounding box center [264, 88] width 119 height 48
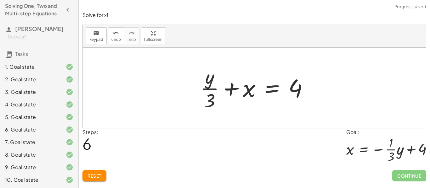
click at [204, 88] on div at bounding box center [256, 88] width 119 height 48
click at [91, 180] on button "Reset" at bounding box center [94, 175] width 24 height 11
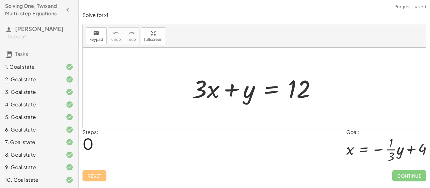
click at [91, 180] on div "Reset Continue" at bounding box center [254, 173] width 344 height 17
drag, startPoint x: 235, startPoint y: 89, endPoint x: 184, endPoint y: 82, distance: 51.1
click at [184, 82] on div "+ y + · 3 · x + y = 12" at bounding box center [254, 88] width 143 height 36
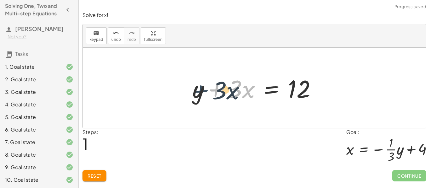
drag, startPoint x: 227, startPoint y: 85, endPoint x: 168, endPoint y: 83, distance: 59.5
click at [168, 83] on div "+ · 3 · x + y = 12 + · 3 · x + · 3 · x + y = 12" at bounding box center [254, 88] width 343 height 81
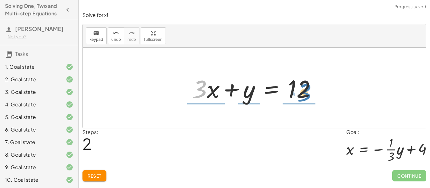
drag, startPoint x: 199, startPoint y: 88, endPoint x: 304, endPoint y: 91, distance: 104.5
click at [304, 91] on div at bounding box center [256, 88] width 135 height 32
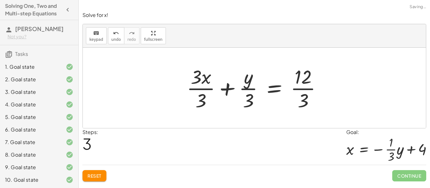
click at [301, 90] on div at bounding box center [256, 88] width 146 height 48
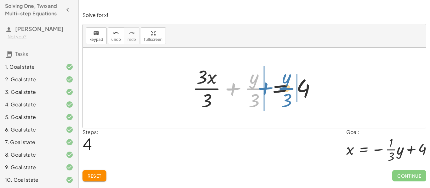
drag, startPoint x: 236, startPoint y: 88, endPoint x: 268, endPoint y: 88, distance: 32.4
click at [268, 88] on div at bounding box center [256, 88] width 135 height 48
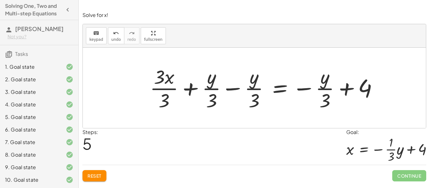
click at [311, 80] on div at bounding box center [266, 88] width 239 height 48
click at [319, 83] on div at bounding box center [266, 88] width 239 height 48
click at [258, 83] on div at bounding box center [266, 88] width 239 height 48
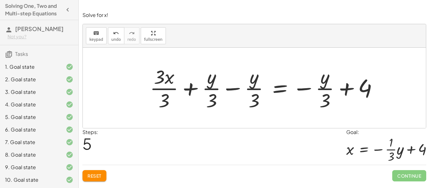
click at [258, 83] on div at bounding box center [266, 88] width 239 height 48
click at [245, 82] on div at bounding box center [266, 88] width 239 height 48
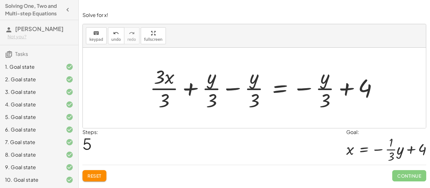
click at [245, 82] on div at bounding box center [266, 88] width 239 height 48
click at [97, 176] on span "Reset" at bounding box center [94, 176] width 14 height 6
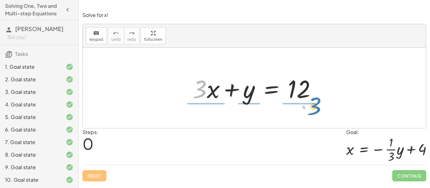
drag, startPoint x: 200, startPoint y: 87, endPoint x: 315, endPoint y: 104, distance: 115.8
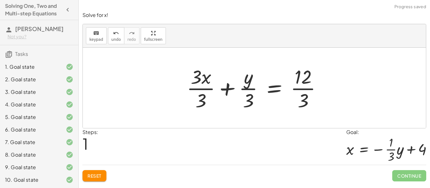
click at [302, 90] on div at bounding box center [256, 88] width 146 height 48
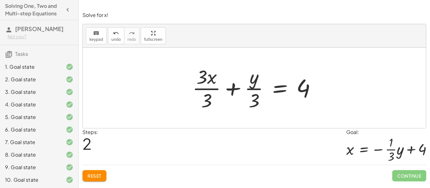
click at [198, 82] on div at bounding box center [256, 88] width 135 height 48
click at [204, 86] on div at bounding box center [256, 88] width 135 height 48
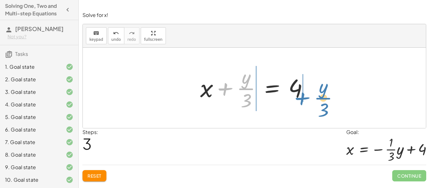
drag, startPoint x: 247, startPoint y: 84, endPoint x: 324, endPoint y: 93, distance: 77.6
click at [324, 93] on div "+ · 3 · x + y = 12 + · 3 · x · 3 + · y · 3 = · 12 · 3 + · 3 · x · 3 + · y · 3 =…" at bounding box center [254, 88] width 343 height 81
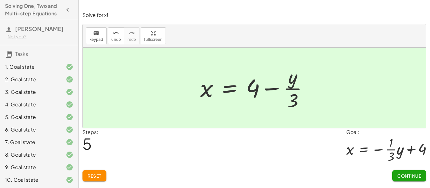
click at [421, 164] on div "x = − · · 1 · 3 · y + 4" at bounding box center [386, 150] width 80 height 29
click at [111, 34] on div "undo" at bounding box center [115, 33] width 9 height 8
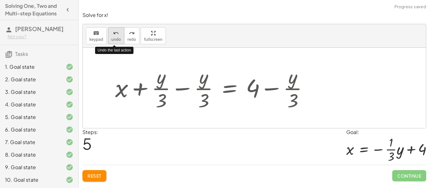
click at [111, 34] on div "undo" at bounding box center [115, 33] width 9 height 8
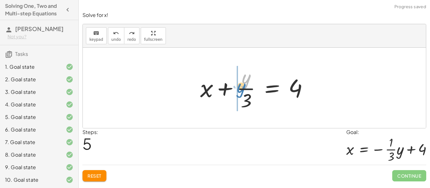
drag, startPoint x: 246, startPoint y: 80, endPoint x: 239, endPoint y: 88, distance: 11.0
click at [239, 88] on div at bounding box center [256, 88] width 119 height 48
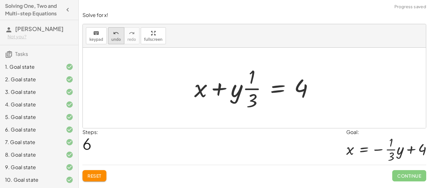
click at [119, 36] on div "undo" at bounding box center [115, 33] width 9 height 8
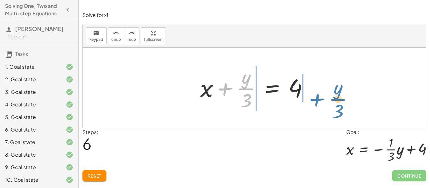
drag, startPoint x: 229, startPoint y: 87, endPoint x: 321, endPoint y: 98, distance: 92.5
click at [321, 98] on div "+ · 3 · x + y = 12 + · 3 · x · 3 + · y · 3 = · 12 · 3 + · 3 · x · 3 + · y · 3 =…" at bounding box center [254, 88] width 343 height 81
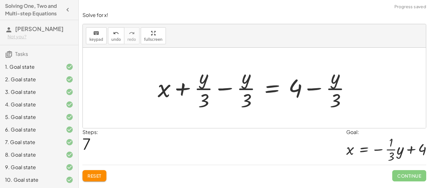
click at [227, 88] on div at bounding box center [256, 88] width 204 height 48
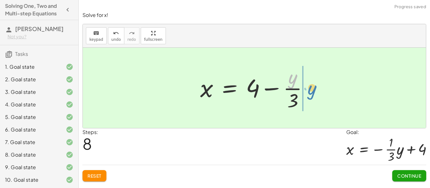
drag, startPoint x: 295, startPoint y: 75, endPoint x: 310, endPoint y: 84, distance: 17.8
click at [310, 84] on div at bounding box center [256, 88] width 119 height 48
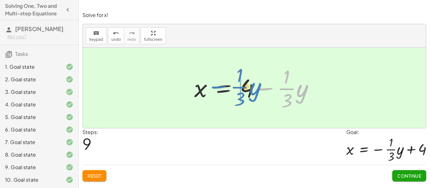
drag, startPoint x: 267, startPoint y: 90, endPoint x: 220, endPoint y: 89, distance: 47.5
click at [220, 89] on div at bounding box center [256, 88] width 131 height 48
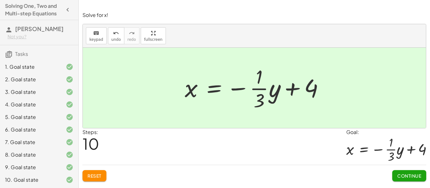
click at [406, 168] on div "Continue" at bounding box center [409, 173] width 34 height 16
click at [406, 173] on span "Continue" at bounding box center [409, 176] width 24 height 6
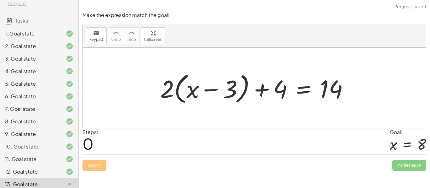
scroll to position [31, 0]
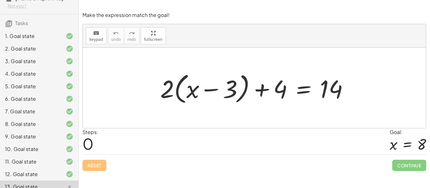
click at [241, 103] on div at bounding box center [256, 88] width 199 height 36
click at [271, 97] on div at bounding box center [256, 88] width 199 height 36
drag, startPoint x: 271, startPoint y: 97, endPoint x: 268, endPoint y: 94, distance: 4.0
click at [268, 94] on div at bounding box center [256, 88] width 199 height 36
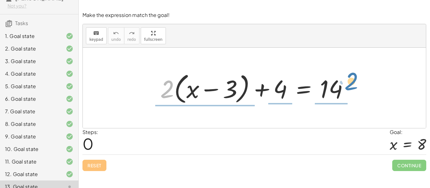
drag, startPoint x: 167, startPoint y: 87, endPoint x: 347, endPoint y: 84, distance: 180.3
click at [347, 84] on div at bounding box center [256, 88] width 199 height 36
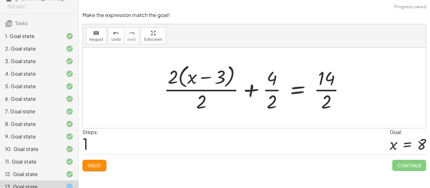
click at [334, 85] on div at bounding box center [256, 87] width 193 height 51
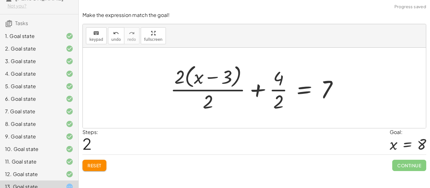
click at [224, 86] on div at bounding box center [256, 87] width 179 height 51
click at [288, 89] on div at bounding box center [256, 87] width 179 height 51
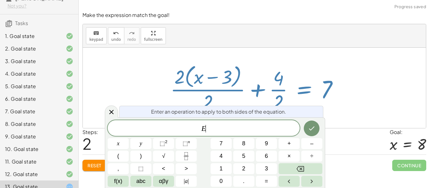
scroll to position [3, 0]
click at [279, 90] on div at bounding box center [256, 87] width 179 height 51
click at [360, 72] on div at bounding box center [254, 88] width 343 height 81
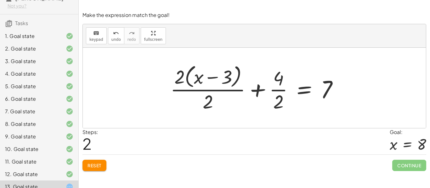
click at [96, 172] on div "Make the expression match the goal! keyboard keypad undo undo redo redo fullscr…" at bounding box center [254, 91] width 351 height 167
click at [95, 170] on button "Reset" at bounding box center [94, 165] width 24 height 11
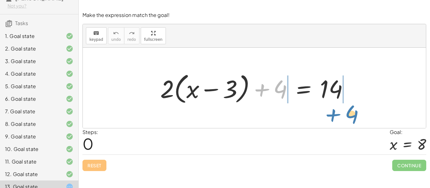
drag, startPoint x: 277, startPoint y: 88, endPoint x: 350, endPoint y: 110, distance: 76.4
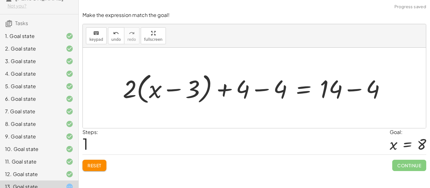
click at [330, 88] on div at bounding box center [257, 88] width 274 height 36
click at [337, 90] on div at bounding box center [257, 88] width 274 height 36
click at [277, 85] on div at bounding box center [257, 88] width 274 height 36
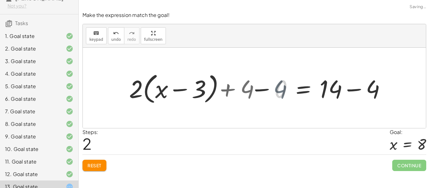
click at [277, 85] on div at bounding box center [293, 88] width 199 height 36
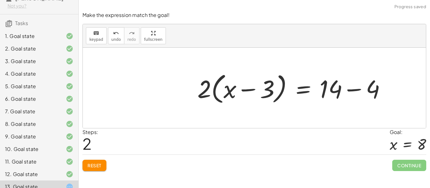
click at [269, 85] on div at bounding box center [293, 88] width 199 height 36
click at [343, 87] on div at bounding box center [293, 88] width 199 height 36
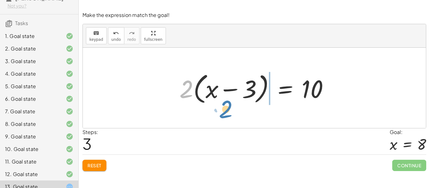
drag, startPoint x: 185, startPoint y: 92, endPoint x: 231, endPoint y: 112, distance: 50.0
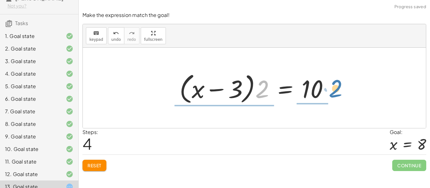
drag, startPoint x: 259, startPoint y: 91, endPoint x: 332, endPoint y: 90, distance: 73.6
click at [332, 90] on div at bounding box center [256, 88] width 161 height 36
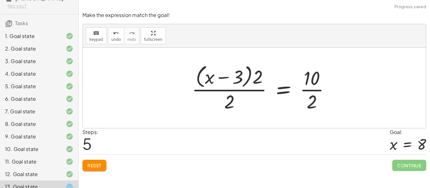
click at [325, 88] on div at bounding box center [262, 87] width 149 height 51
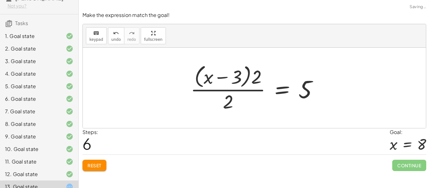
click at [232, 92] on div at bounding box center [256, 87] width 139 height 51
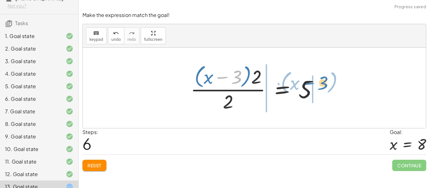
drag, startPoint x: 232, startPoint y: 70, endPoint x: 317, endPoint y: 76, distance: 85.5
click at [317, 76] on div at bounding box center [256, 87] width 139 height 51
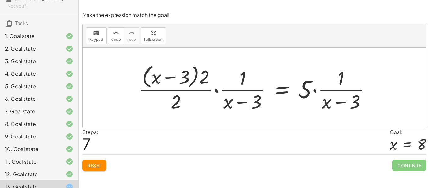
click at [96, 166] on span "Reset" at bounding box center [94, 166] width 14 height 6
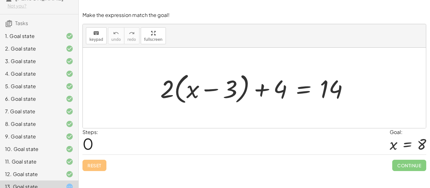
click at [320, 83] on div at bounding box center [256, 88] width 199 height 36
drag, startPoint x: 164, startPoint y: 90, endPoint x: 151, endPoint y: 99, distance: 16.2
click at [206, 90] on div at bounding box center [256, 88] width 199 height 36
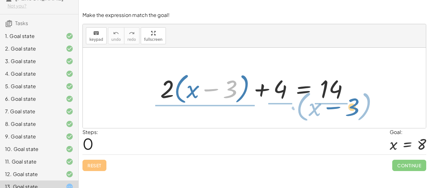
drag, startPoint x: 232, startPoint y: 87, endPoint x: 352, endPoint y: 96, distance: 120.8
click at [352, 96] on div at bounding box center [256, 88] width 199 height 36
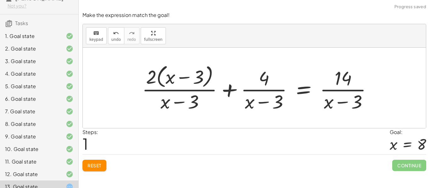
click at [346, 96] on div at bounding box center [259, 87] width 241 height 51
click at [261, 94] on div at bounding box center [259, 87] width 241 height 51
click at [204, 86] on div at bounding box center [259, 87] width 241 height 51
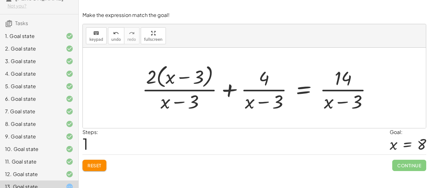
click at [204, 86] on div at bounding box center [259, 87] width 241 height 51
click at [101, 164] on span "Reset" at bounding box center [94, 166] width 14 height 6
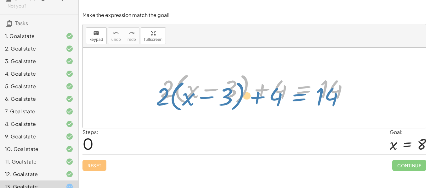
drag, startPoint x: 287, startPoint y: 79, endPoint x: 282, endPoint y: 84, distance: 7.4
click at [282, 84] on div at bounding box center [256, 88] width 199 height 36
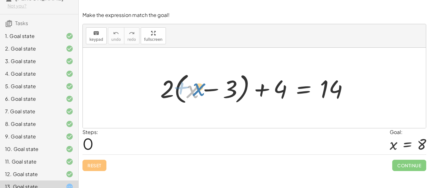
drag, startPoint x: 199, startPoint y: 93, endPoint x: 215, endPoint y: 91, distance: 16.4
click at [215, 91] on div at bounding box center [256, 88] width 199 height 36
drag, startPoint x: 166, startPoint y: 89, endPoint x: 185, endPoint y: 84, distance: 19.1
click at [185, 84] on div at bounding box center [256, 88] width 199 height 36
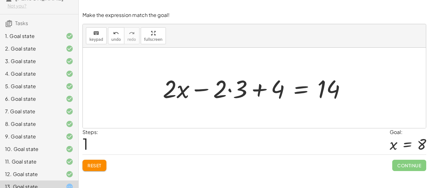
click at [226, 93] on div at bounding box center [256, 88] width 194 height 32
click at [226, 92] on div at bounding box center [256, 88] width 194 height 32
drag, startPoint x: 221, startPoint y: 88, endPoint x: 232, endPoint y: 96, distance: 13.7
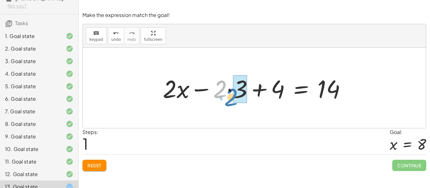
click at [232, 96] on div at bounding box center [256, 88] width 194 height 32
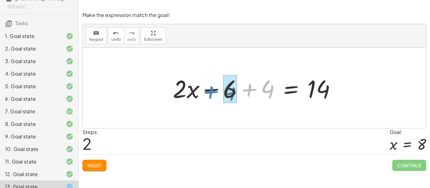
drag, startPoint x: 269, startPoint y: 90, endPoint x: 230, endPoint y: 92, distance: 38.8
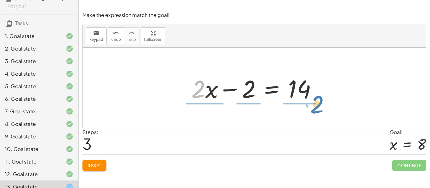
drag, startPoint x: 200, startPoint y: 90, endPoint x: 319, endPoint y: 105, distance: 119.6
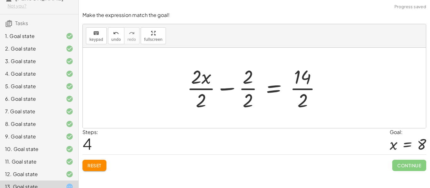
click at [292, 78] on div at bounding box center [256, 88] width 145 height 48
click at [243, 87] on div at bounding box center [256, 88] width 145 height 48
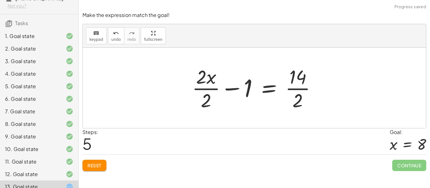
click at [202, 90] on div at bounding box center [257, 88] width 136 height 48
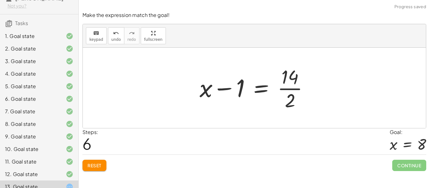
click at [281, 87] on div at bounding box center [256, 88] width 120 height 48
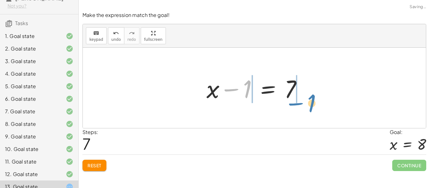
drag, startPoint x: 243, startPoint y: 89, endPoint x: 307, endPoint y: 103, distance: 65.4
click at [307, 103] on div at bounding box center [256, 88] width 107 height 32
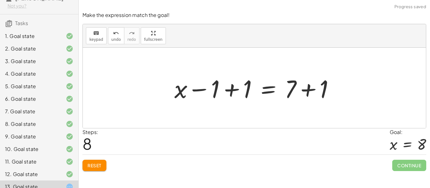
click at [305, 92] on div at bounding box center [256, 88] width 171 height 32
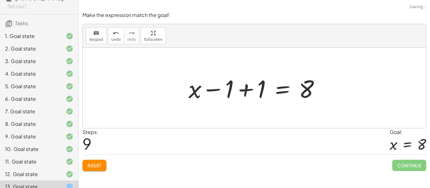
click at [226, 88] on div at bounding box center [256, 88] width 142 height 32
click at [238, 90] on div at bounding box center [256, 88] width 142 height 32
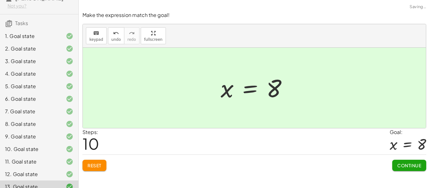
click at [423, 172] on div "Make the expression match the goal! keyboard keypad undo undo redo redo fullscr…" at bounding box center [254, 91] width 351 height 167
click at [421, 170] on button "Continue" at bounding box center [409, 165] width 34 height 11
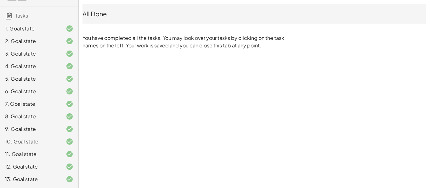
scroll to position [0, 0]
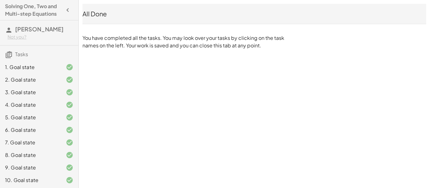
click at [24, 6] on h4 "Solving One, Two and Multi-step Equations" at bounding box center [33, 10] width 57 height 15
click at [64, 13] on icon "button" at bounding box center [68, 10] width 8 height 8
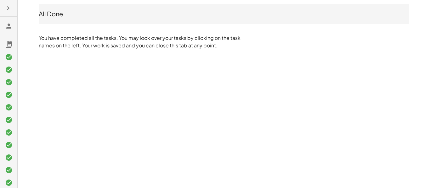
click at [7, 9] on icon "button" at bounding box center [8, 8] width 8 height 8
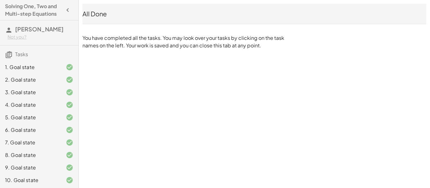
click at [24, 12] on h4 "Solving One, Two and Multi-step Equations" at bounding box center [33, 10] width 57 height 15
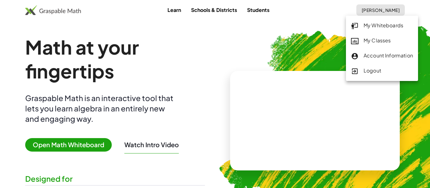
click at [372, 39] on div "My Classes" at bounding box center [382, 41] width 62 height 8
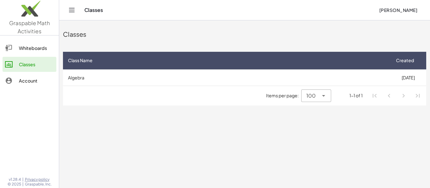
click at [109, 73] on td "Algebra" at bounding box center [226, 78] width 327 height 16
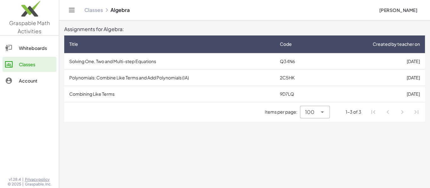
click at [119, 82] on td "Polynomials: Combine Like Terms and Add Polynomials (IA)" at bounding box center [169, 78] width 210 height 16
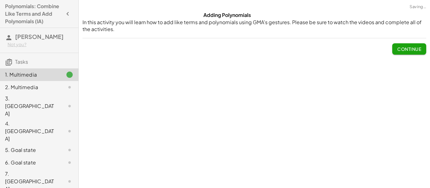
click at [398, 50] on span "Continue" at bounding box center [409, 49] width 24 height 6
click at [0, 0] on div "Watch this video to learn how to identify like terms. Adding polynomials is don…" at bounding box center [0, 0] width 0 height 0
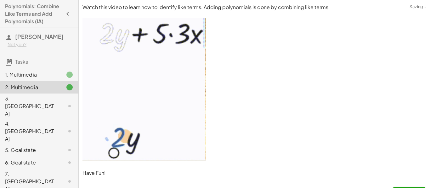
click at [27, 88] on div "2. Multimedia" at bounding box center [30, 88] width 51 height 8
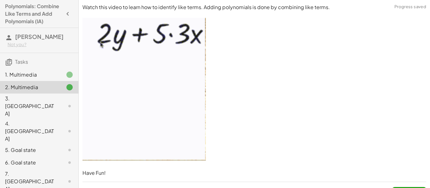
click at [22, 75] on div "1. Multimedia" at bounding box center [30, 75] width 51 height 8
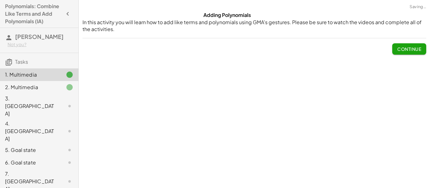
click at [408, 47] on span "Continue" at bounding box center [409, 49] width 24 height 6
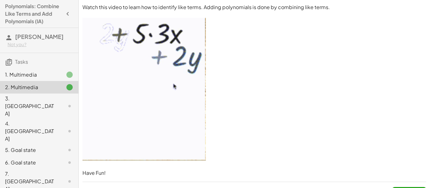
click at [17, 101] on div "3. Canvas" at bounding box center [30, 106] width 51 height 23
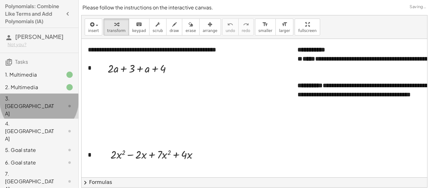
click at [20, 157] on div "4. Canvas" at bounding box center [39, 163] width 78 height 13
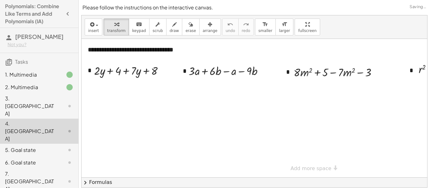
click at [31, 99] on div "3. Canvas" at bounding box center [30, 106] width 51 height 23
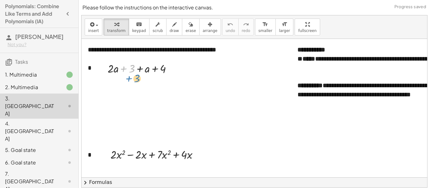
drag, startPoint x: 131, startPoint y: 62, endPoint x: 132, endPoint y: 59, distance: 3.4
click at [132, 59] on div "+ 3 + · 2 · a + 3 + a + 4" at bounding box center [137, 68] width 79 height 19
